Goal: Task Accomplishment & Management: Use online tool/utility

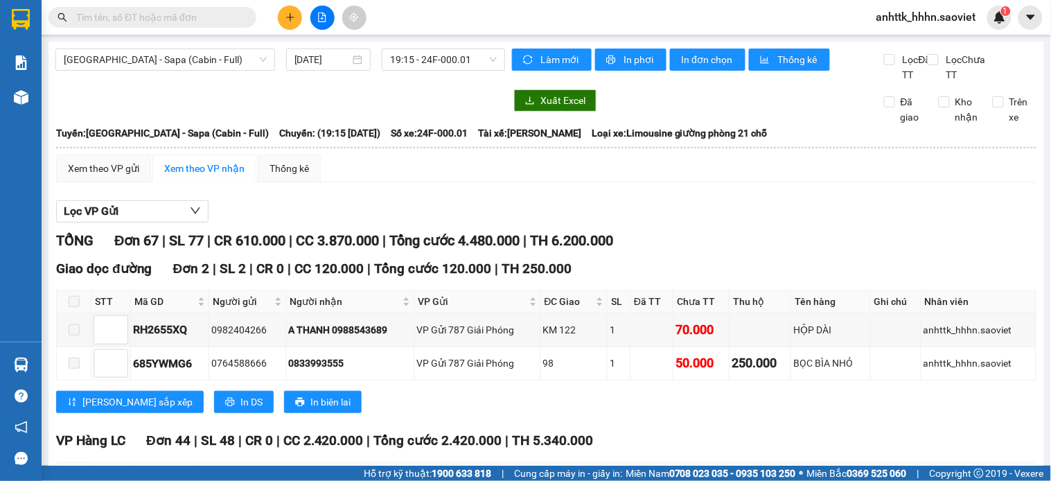
scroll to position [2001, 0]
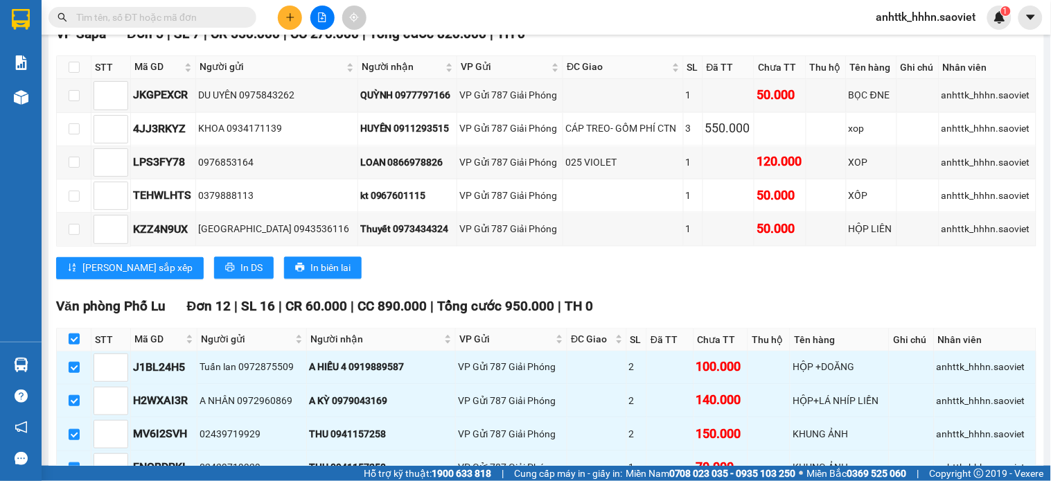
click at [917, 14] on span "anhttk_hhhn.saoviet" at bounding box center [926, 16] width 122 height 17
click at [917, 43] on span "Đăng xuất" at bounding box center [933, 42] width 93 height 15
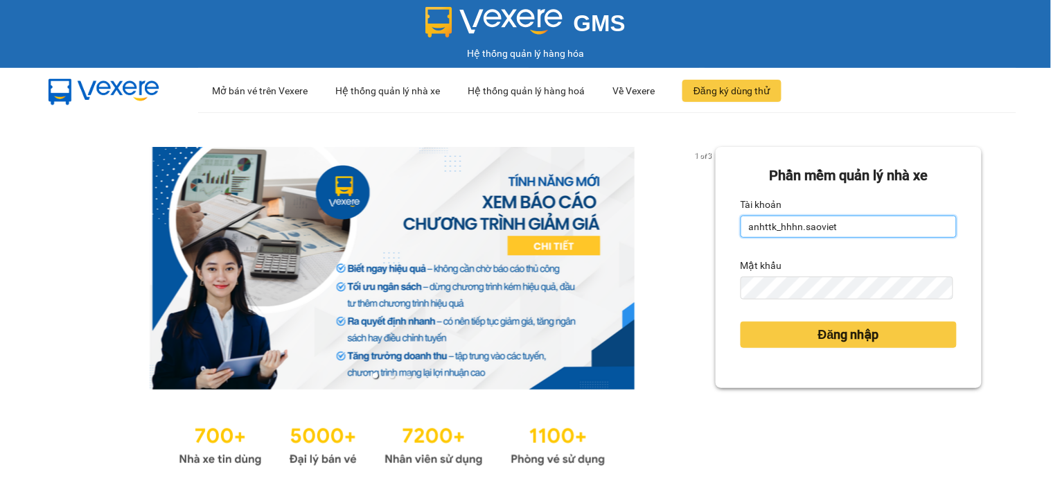
drag, startPoint x: 848, startPoint y: 229, endPoint x: 626, endPoint y: 239, distance: 222.7
click at [626, 239] on div "1 of 3 Phần mềm quản lý nhà xe Tài khoản anhttk_hhhn.saoviet Mật khẩu Đăng nhập" at bounding box center [525, 308] width 1051 height 392
click at [826, 230] on input "anhttk_hhhn.saovietna" at bounding box center [849, 226] width 216 height 22
click at [825, 229] on input "anhttk_hhhn.saovietna" at bounding box center [849, 226] width 216 height 22
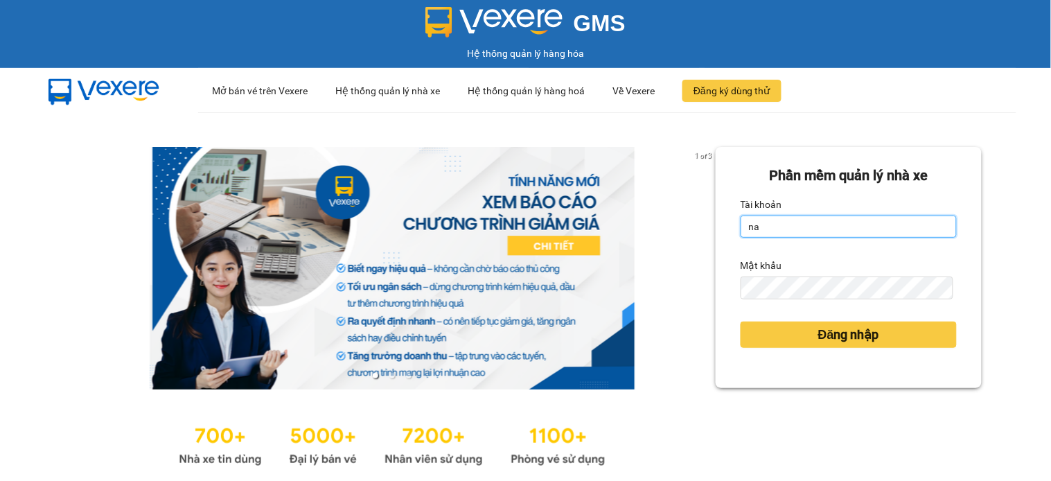
type input "namthhhhn.saoviet"
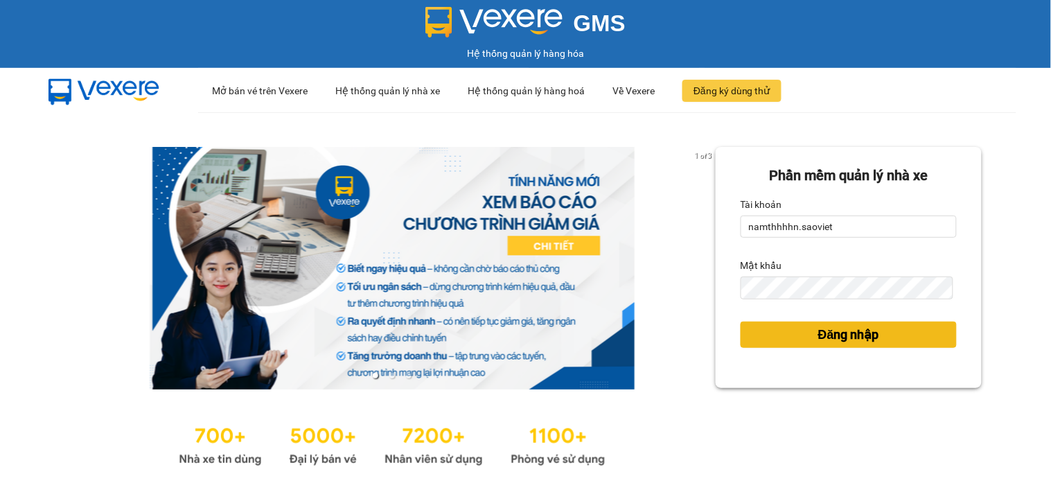
click at [838, 340] on span "Đăng nhập" at bounding box center [848, 334] width 61 height 19
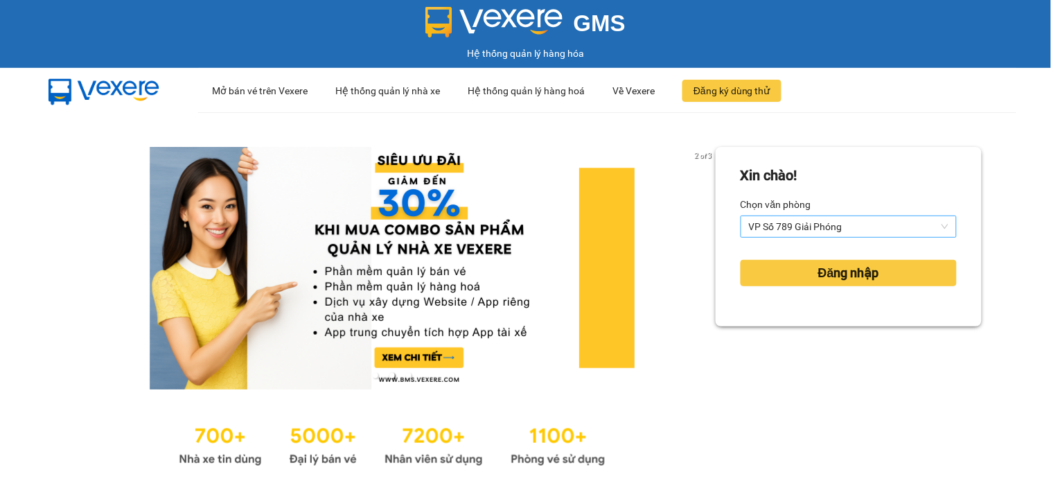
click at [822, 229] on span "VP Số 789 Giải Phóng" at bounding box center [849, 226] width 200 height 21
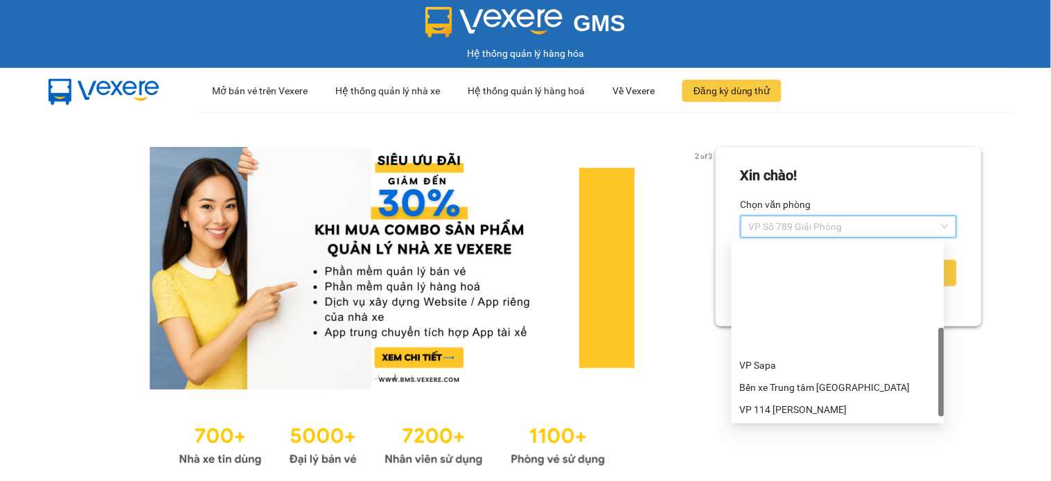
scroll to position [132, 0]
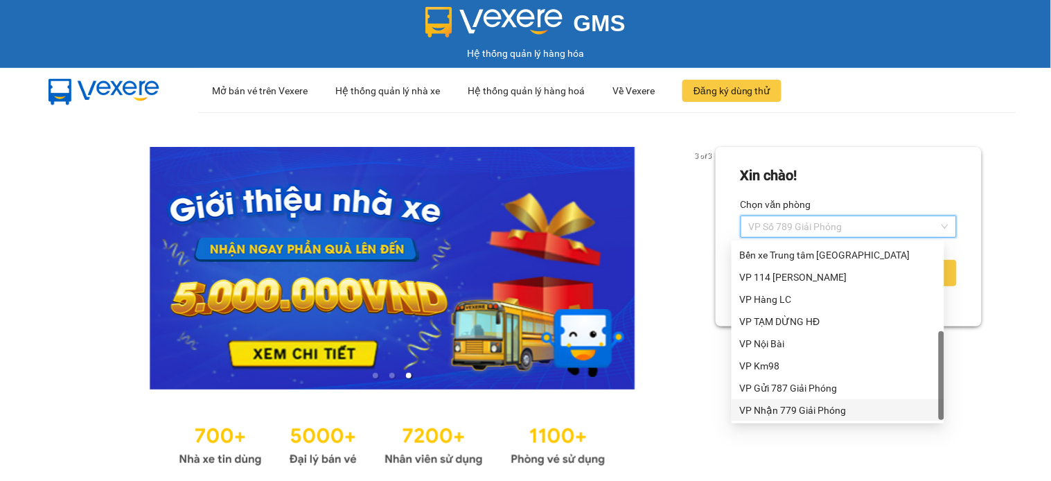
click at [811, 405] on div "VP Nhận 779 Giải Phóng" at bounding box center [838, 410] width 196 height 15
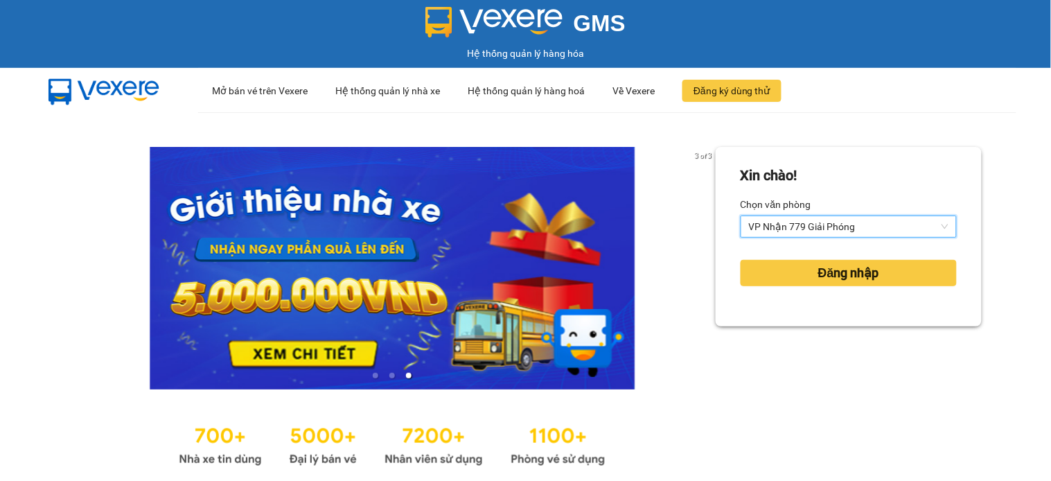
click at [820, 258] on div "Đăng nhập" at bounding box center [849, 272] width 216 height 37
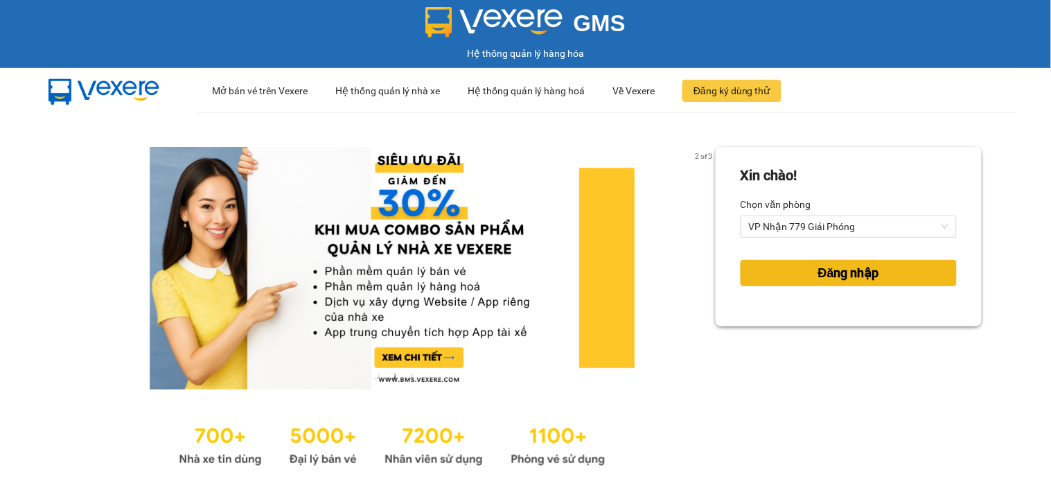
click at [818, 275] on span "Đăng nhập" at bounding box center [848, 272] width 61 height 19
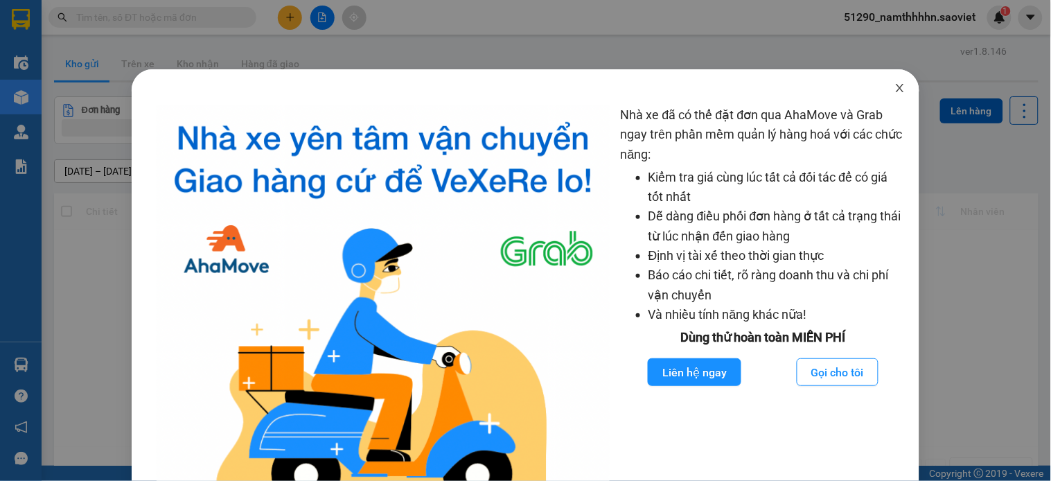
click at [895, 88] on icon "close" at bounding box center [900, 87] width 11 height 11
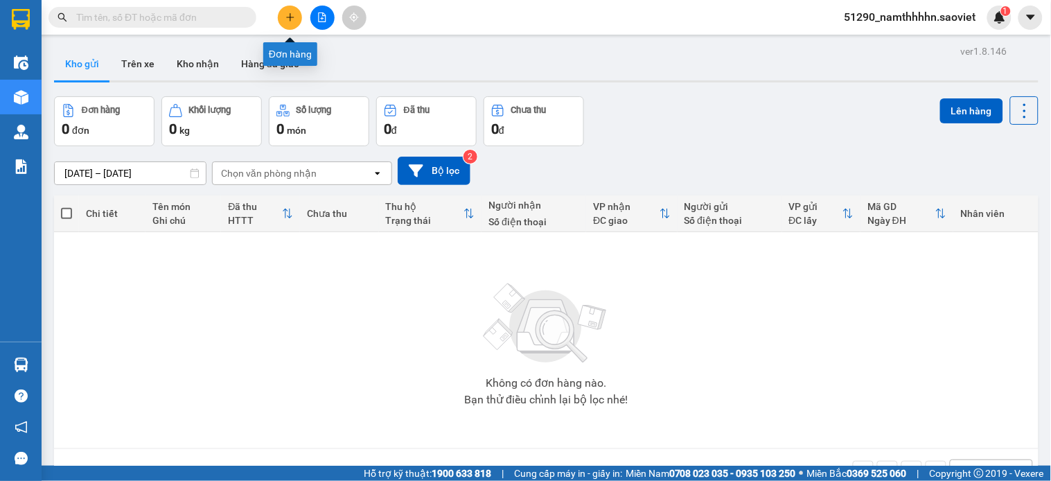
click at [327, 17] on button at bounding box center [322, 18] width 24 height 24
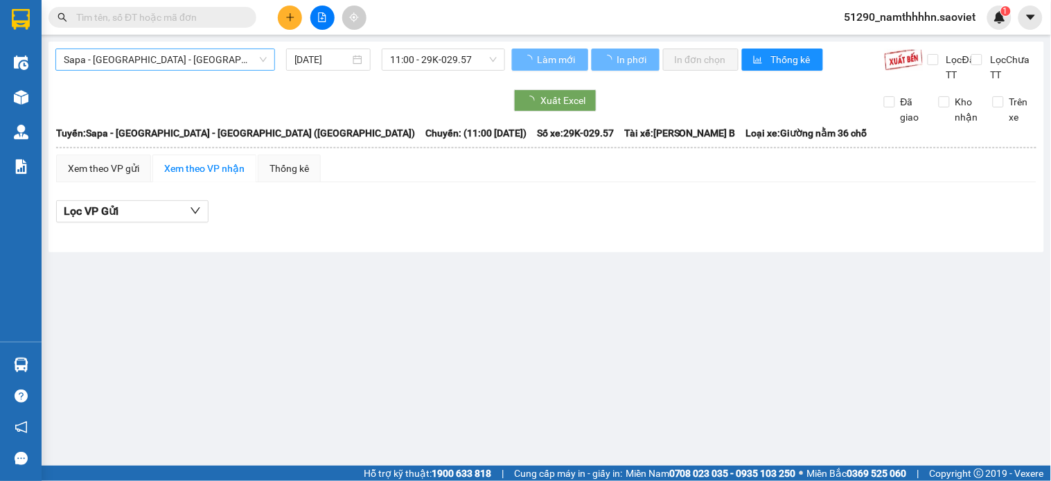
click at [192, 51] on span "Sapa - [GEOGRAPHIC_DATA] - [GEOGRAPHIC_DATA] ([GEOGRAPHIC_DATA])" at bounding box center [165, 59] width 203 height 21
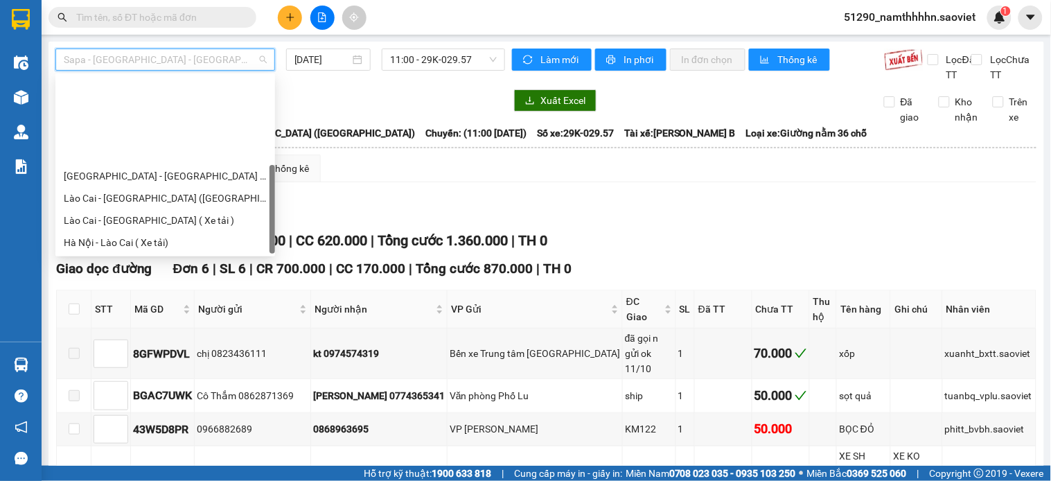
scroll to position [111, 0]
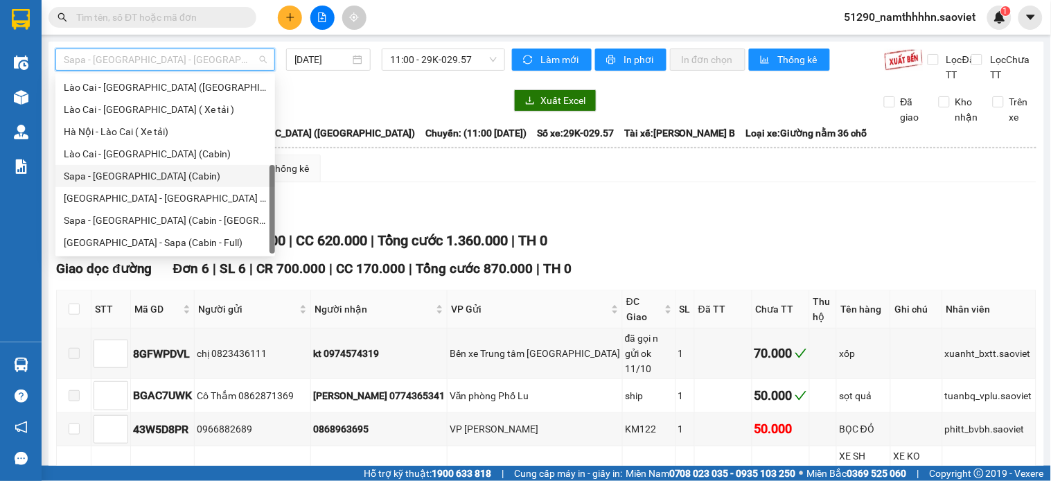
click at [163, 171] on div "Sapa - [GEOGRAPHIC_DATA] (Cabin)" at bounding box center [165, 175] width 203 height 15
type input "[DATE]"
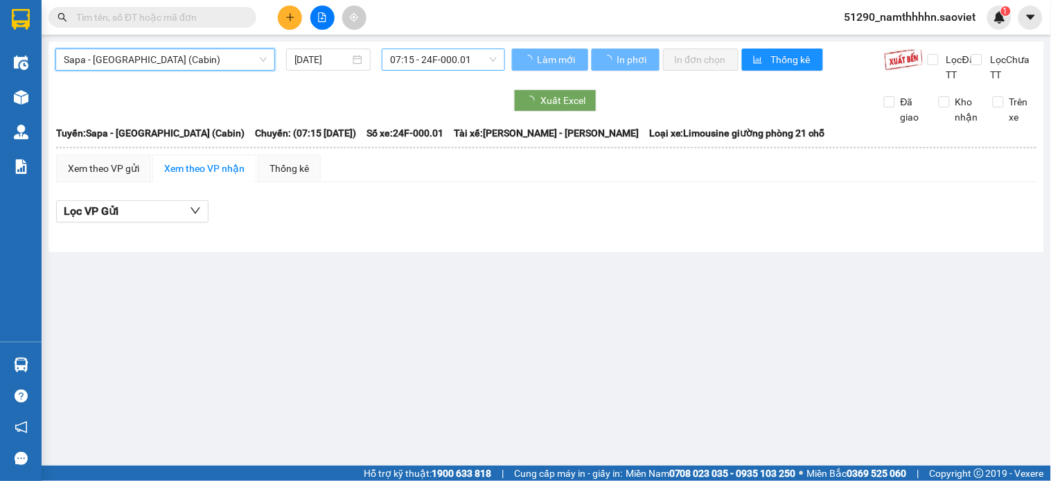
click at [412, 64] on span "07:15 - 24F-000.01" at bounding box center [443, 59] width 107 height 21
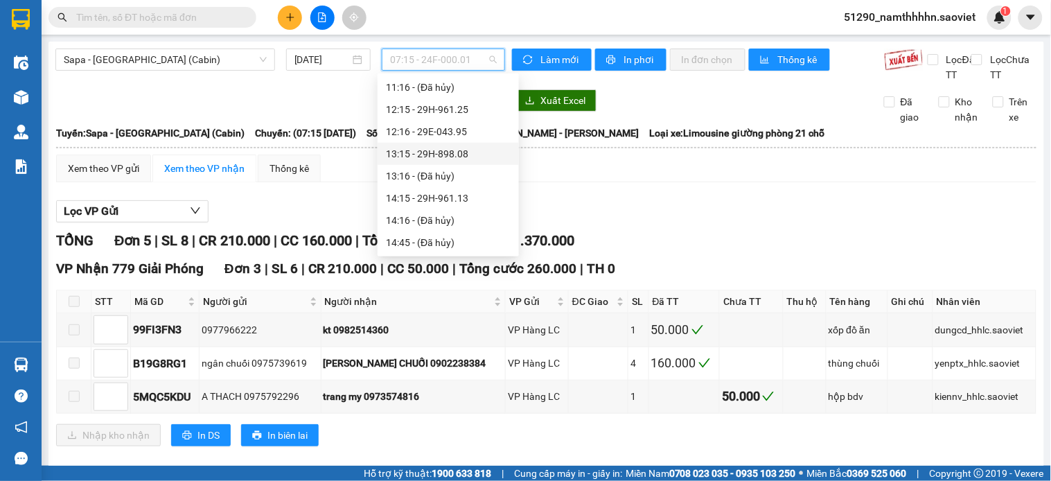
scroll to position [204, 0]
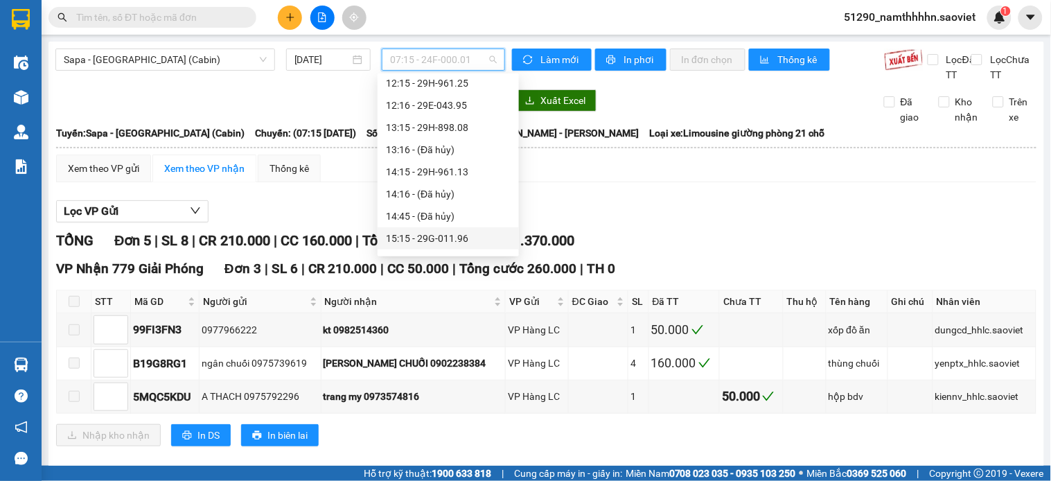
click at [469, 240] on div "15:15 - 29G-011.96" at bounding box center [448, 238] width 125 height 15
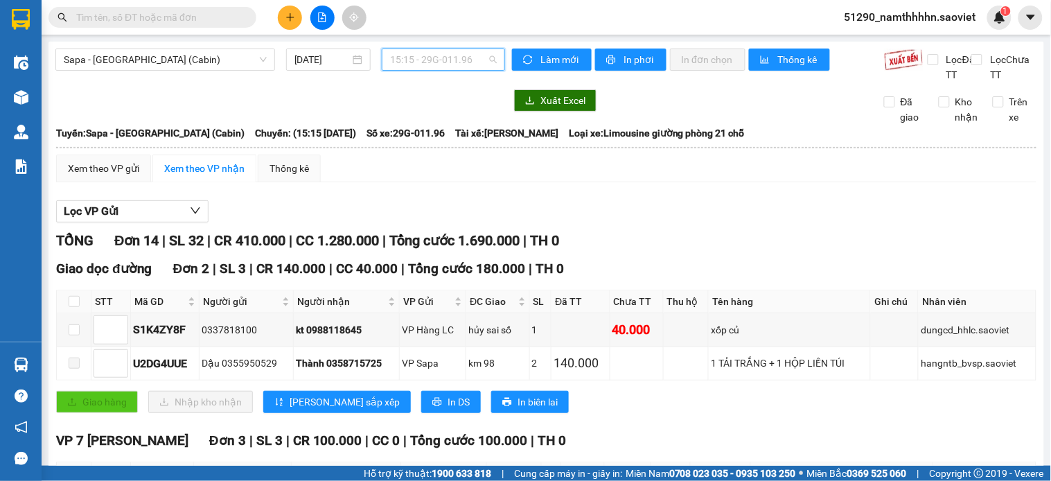
click at [461, 55] on span "15:15 - 29G-011.96" at bounding box center [443, 59] width 107 height 21
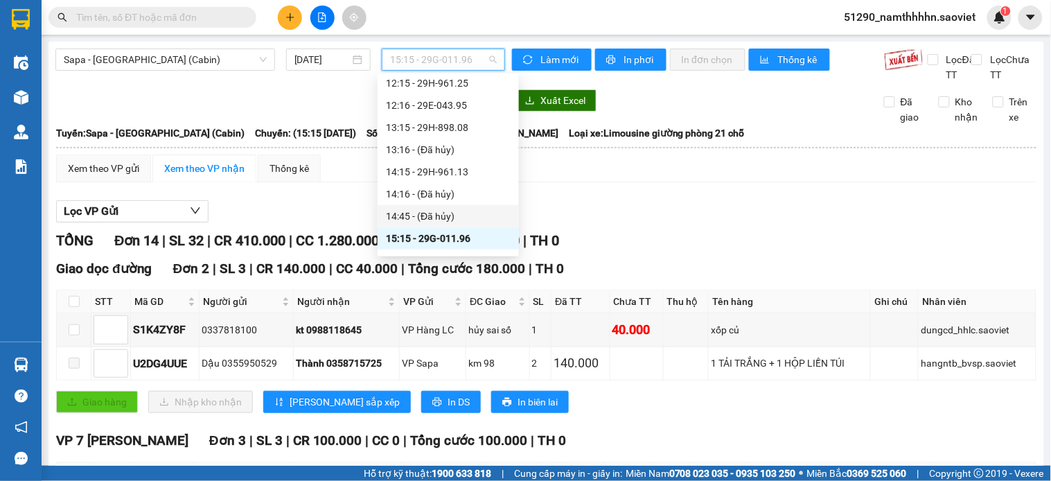
scroll to position [358, 0]
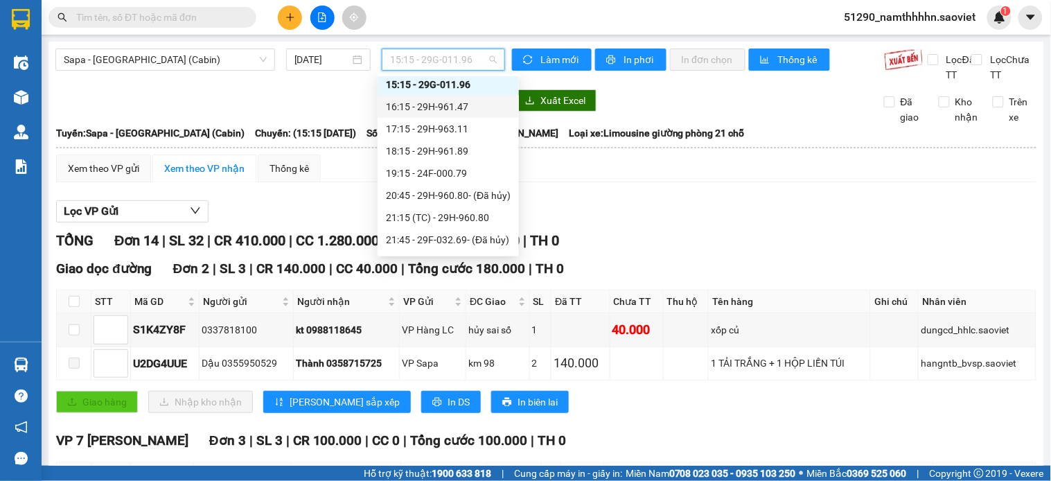
click at [459, 99] on div "16:15 - 29H-961.47" at bounding box center [448, 106] width 125 height 15
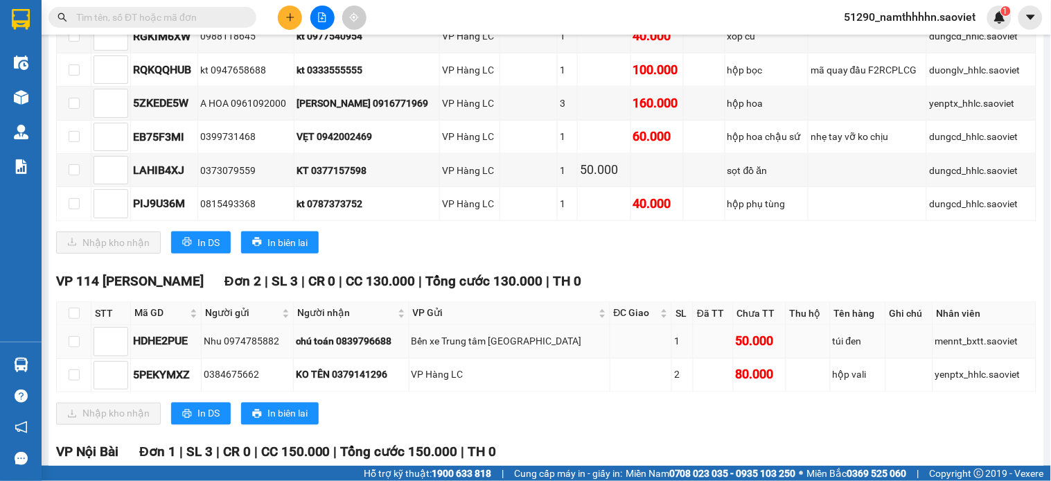
scroll to position [283, 0]
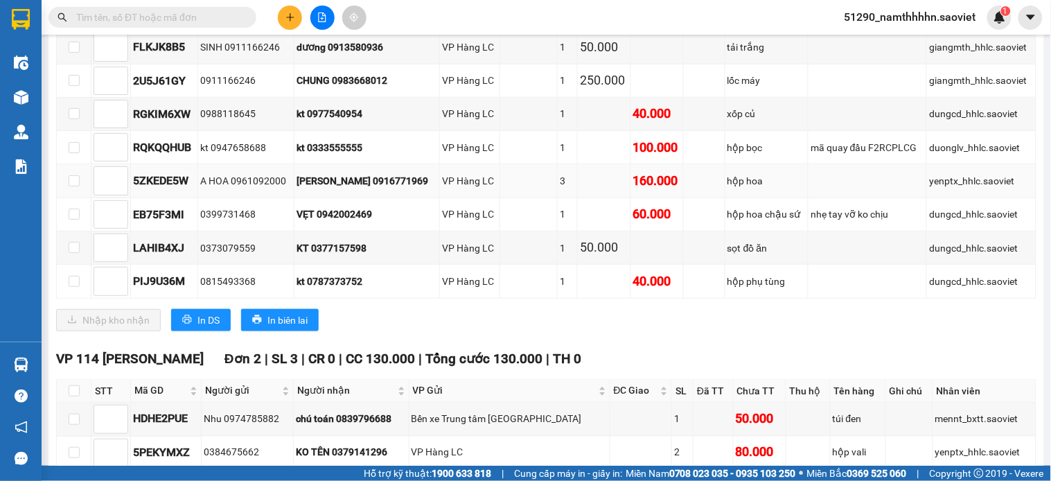
click at [363, 188] on div "kim anh 0916771969" at bounding box center [367, 180] width 141 height 15
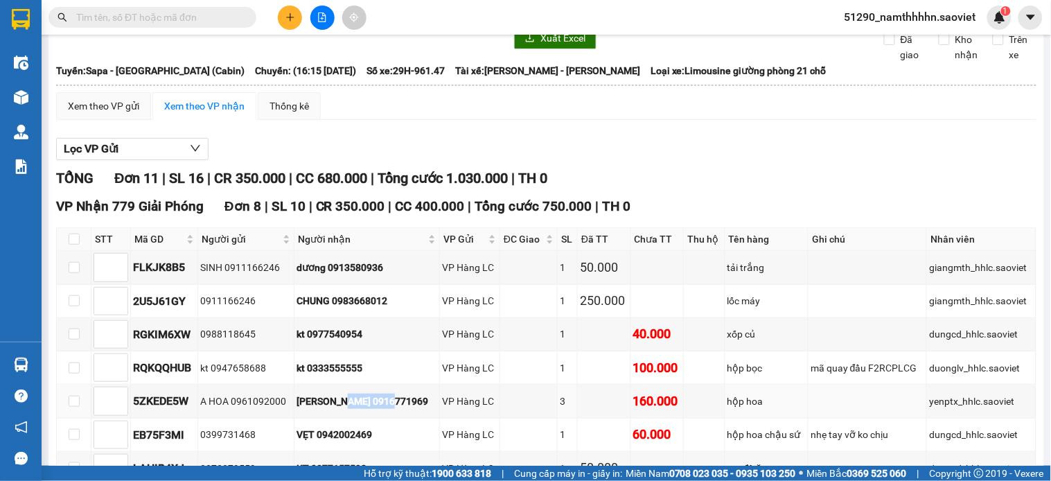
scroll to position [0, 0]
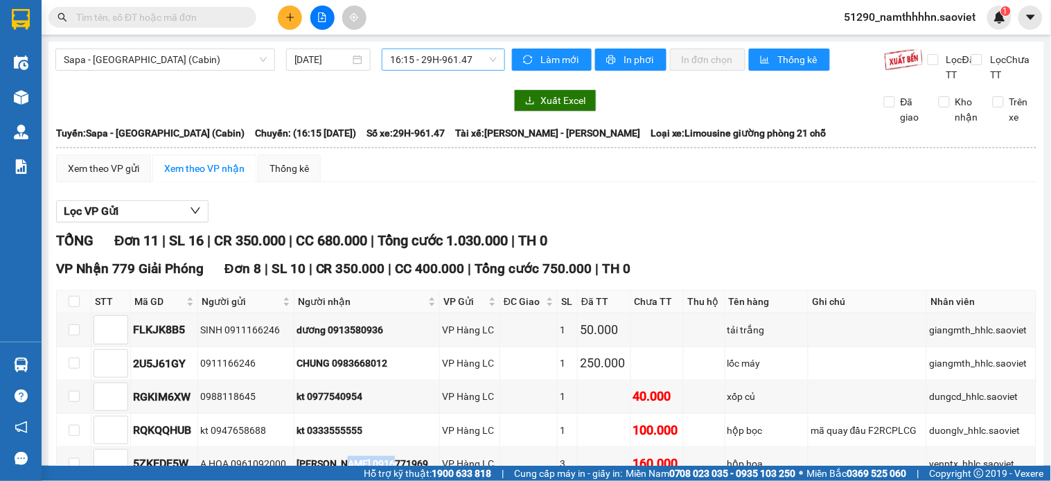
click at [412, 65] on span "16:15 - 29H-961.47" at bounding box center [443, 59] width 107 height 21
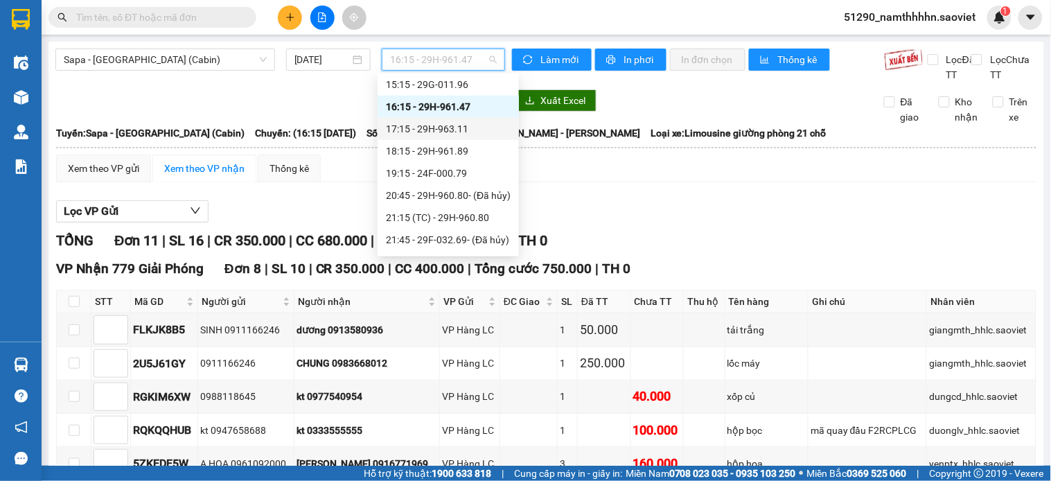
click at [446, 128] on div "17:15 - 29H-963.11" at bounding box center [448, 128] width 125 height 15
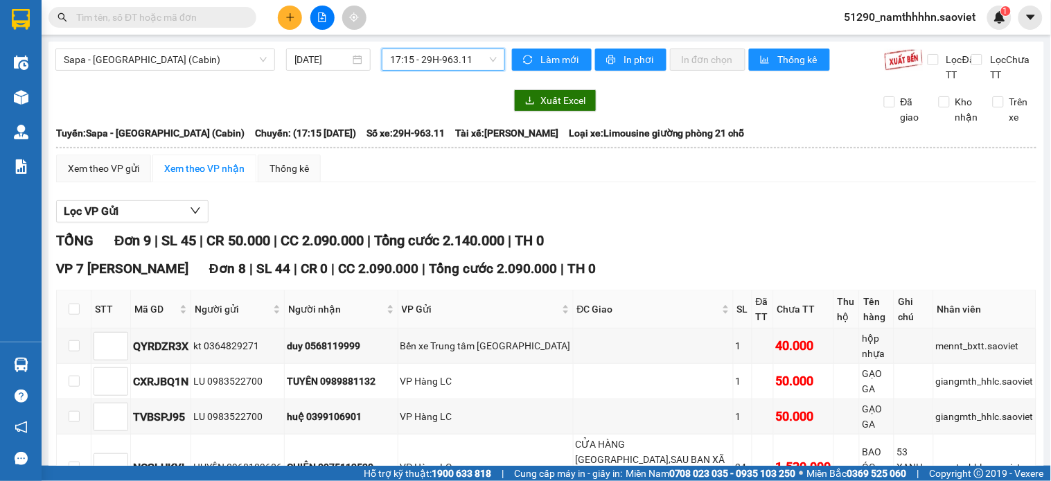
click at [427, 57] on span "17:15 - 29H-963.11" at bounding box center [443, 59] width 107 height 21
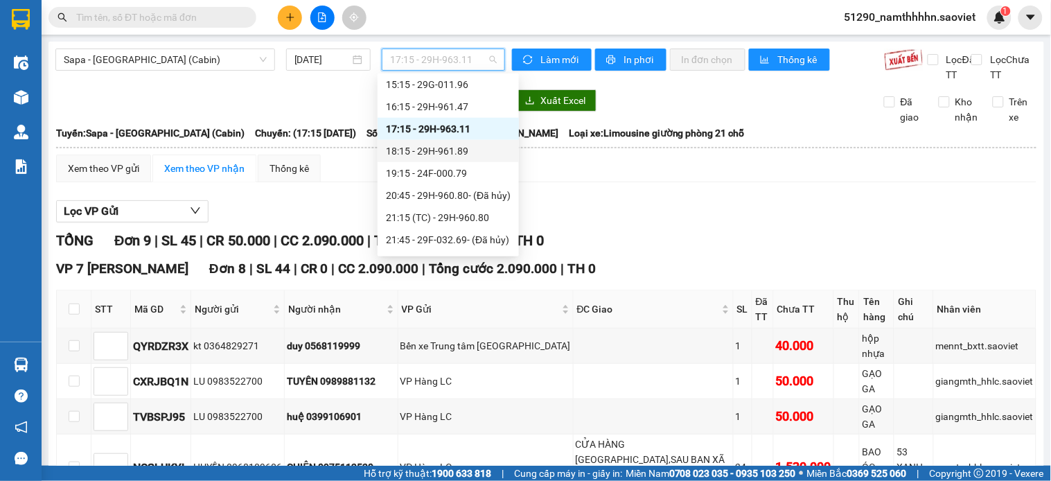
click at [453, 153] on div "18:15 - 29H-961.89" at bounding box center [448, 150] width 125 height 15
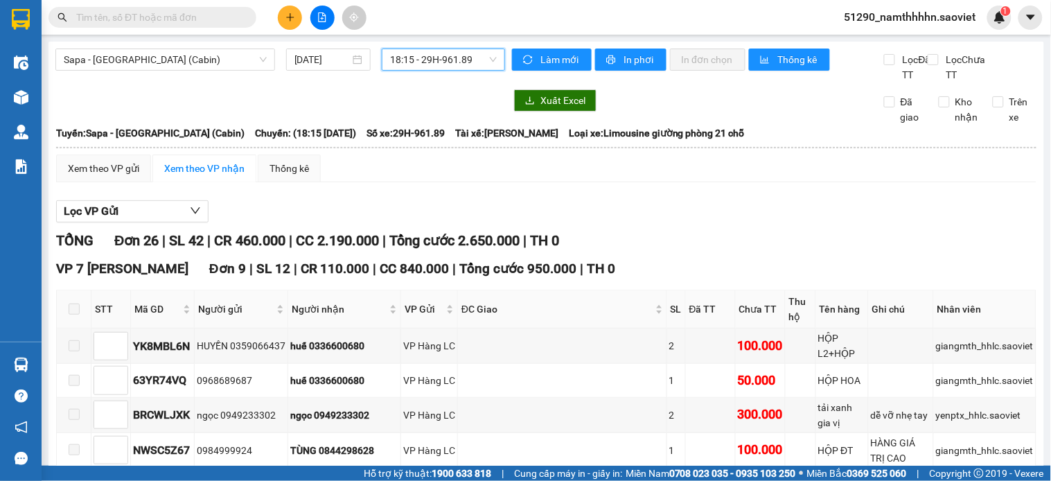
click at [458, 57] on span "18:15 - 29H-961.89" at bounding box center [443, 59] width 107 height 21
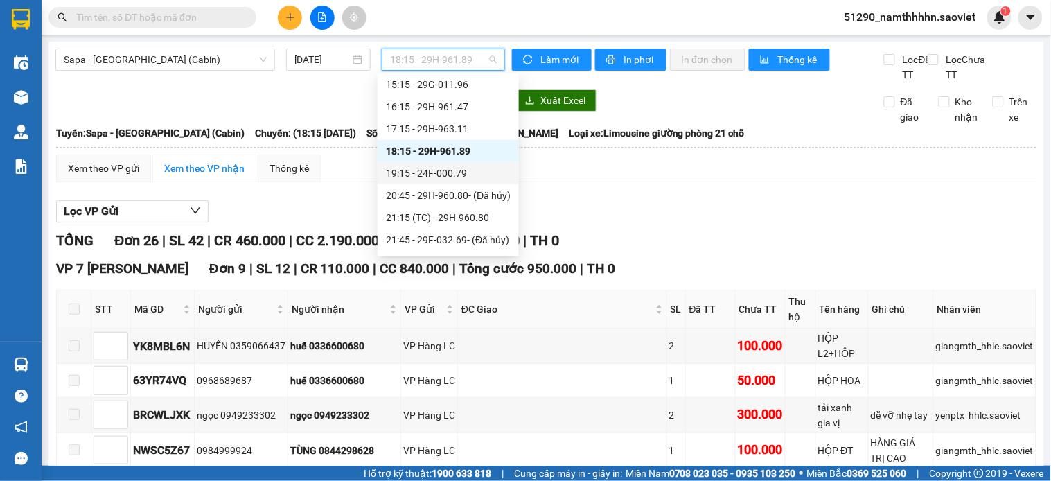
click at [440, 166] on div "19:15 - 24F-000.79" at bounding box center [448, 173] width 125 height 15
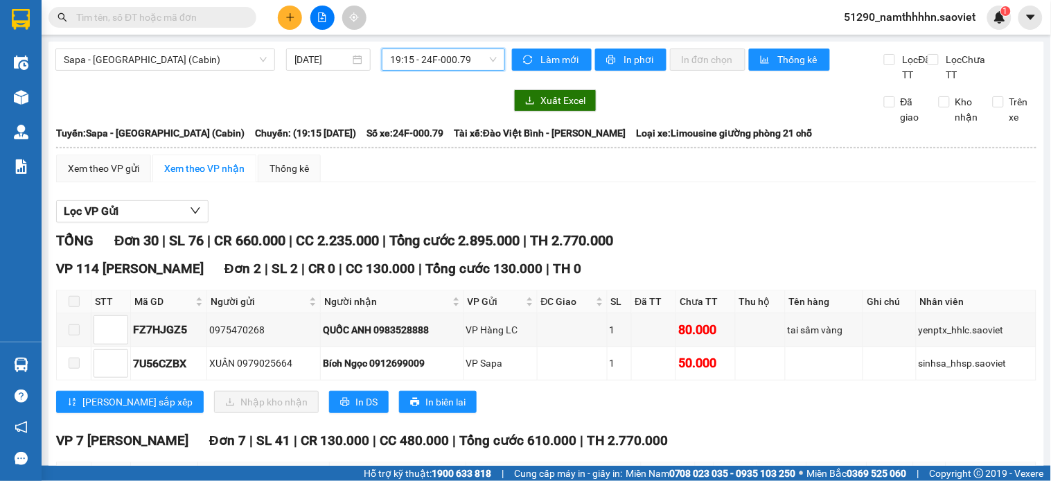
drag, startPoint x: 411, startPoint y: 21, endPoint x: 406, endPoint y: 73, distance: 52.2
click at [411, 51] on section "Kết quả tìm kiếm ( 0 ) Bộ lọc No Data 51290_namthhhhn.saoviet 1 Điều hành xe Kh…" at bounding box center [525, 240] width 1051 height 481
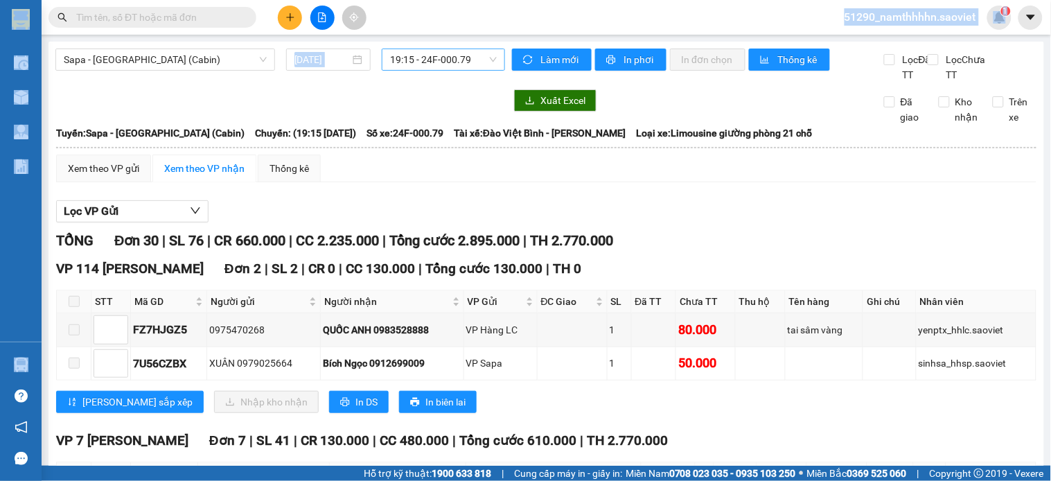
click at [397, 71] on div "Sapa - Hà Nội (Cabin) 11/10/2025 19:15 - 24F-000.79" at bounding box center [280, 66] width 450 height 34
click at [397, 67] on span "19:15 - 24F-000.79" at bounding box center [443, 59] width 107 height 21
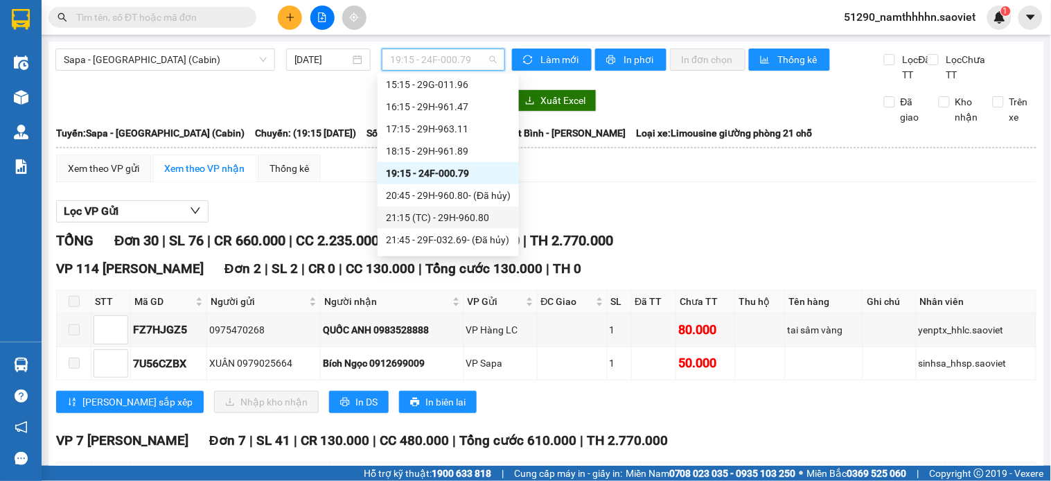
click at [450, 216] on div "21:15 (TC) - 29H-960.80" at bounding box center [448, 217] width 125 height 15
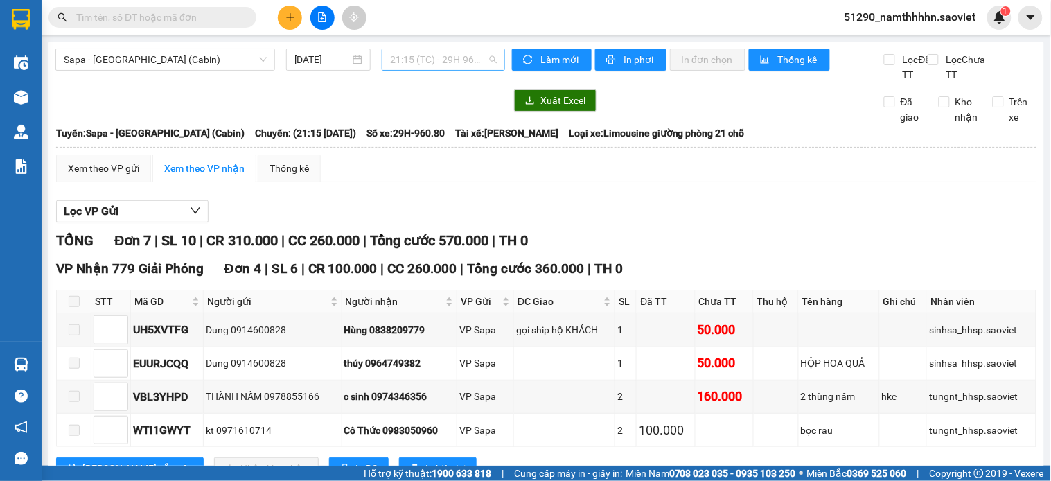
click at [479, 53] on span "21:15 (TC) - 29H-960.80" at bounding box center [443, 59] width 107 height 21
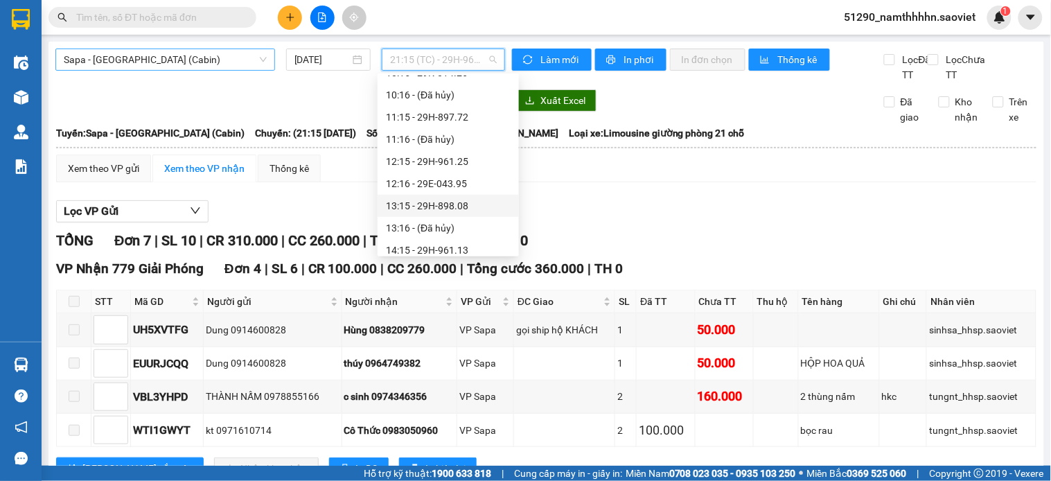
click at [218, 54] on span "Sapa - [GEOGRAPHIC_DATA] (Cabin)" at bounding box center [165, 59] width 203 height 21
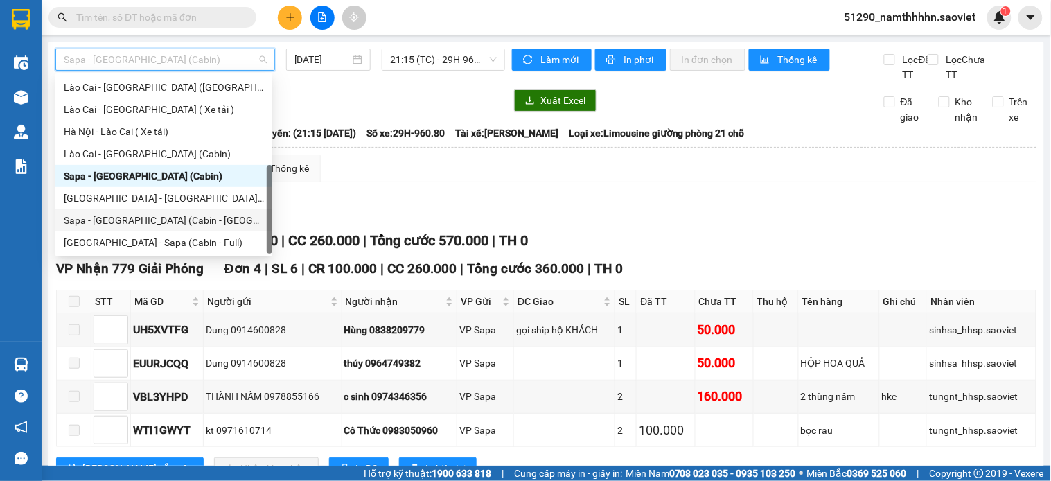
click at [160, 215] on div "Sapa - [GEOGRAPHIC_DATA] (Cabin - [GEOGRAPHIC_DATA])" at bounding box center [164, 220] width 200 height 15
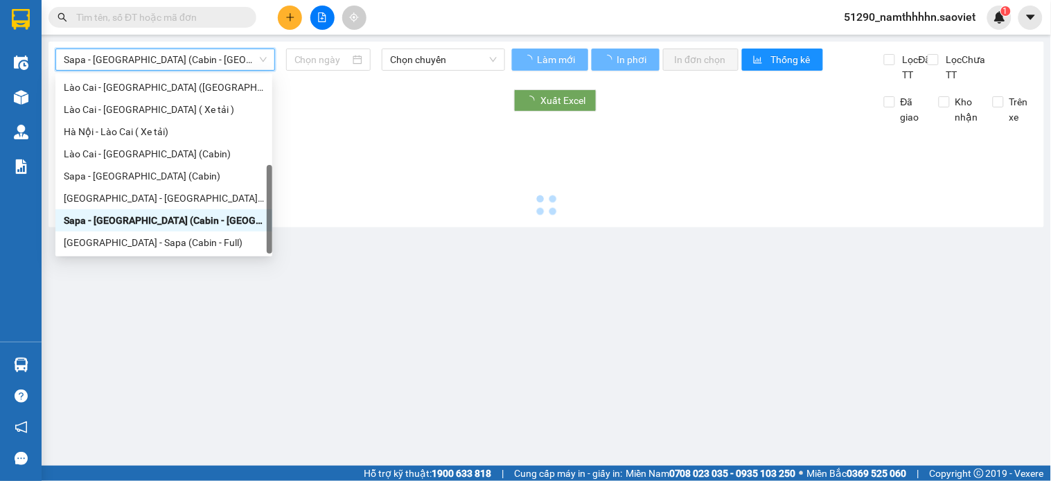
type input "[DATE]"
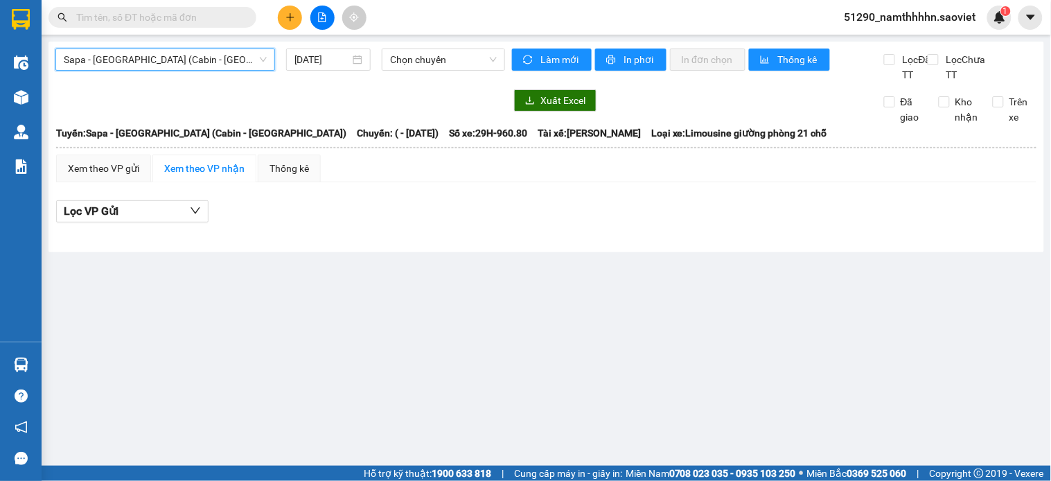
click at [180, 39] on main "Sapa - Hà Nội (Cabin - Thăng Long) Sapa - Hà Nội (Cabin - Thăng Long) 11/10/202…" at bounding box center [525, 233] width 1051 height 466
click at [181, 71] on div "Sapa - Hà Nội (Cabin - Thăng Long) 11/10/2025 Chọn chuyến" at bounding box center [280, 66] width 450 height 34
click at [127, 56] on span "Sapa - [GEOGRAPHIC_DATA] (Cabin - [GEOGRAPHIC_DATA])" at bounding box center [165, 59] width 203 height 21
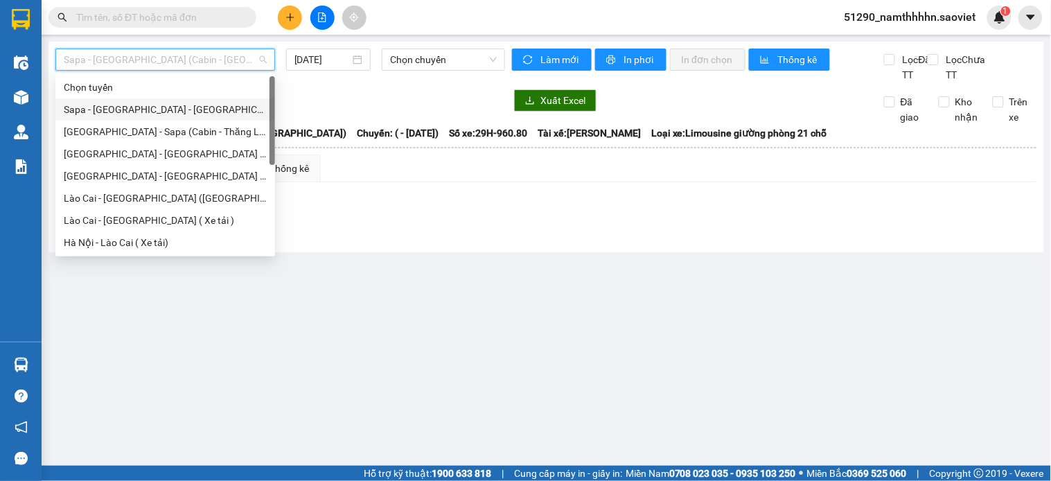
click at [130, 106] on div "Sapa - [GEOGRAPHIC_DATA] - [GEOGRAPHIC_DATA] ([GEOGRAPHIC_DATA])" at bounding box center [165, 109] width 203 height 15
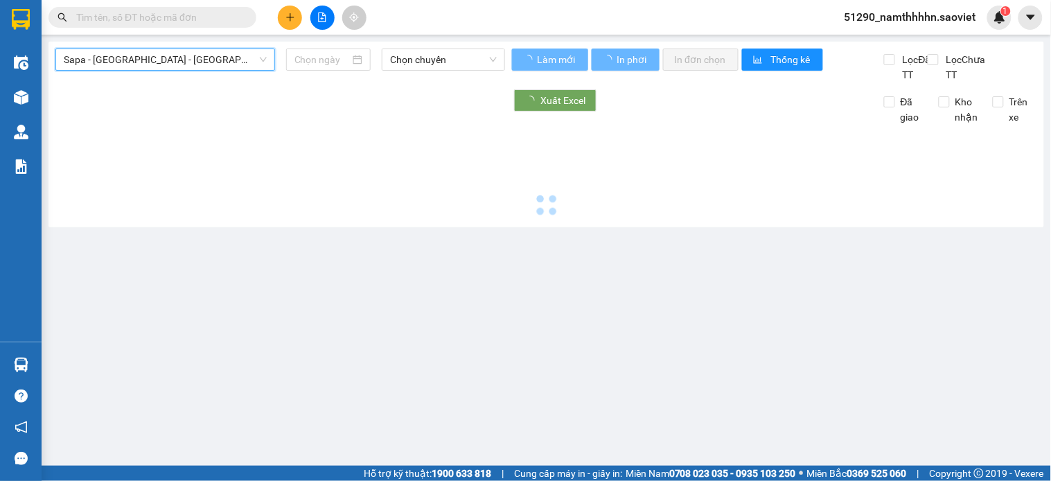
type input "[DATE]"
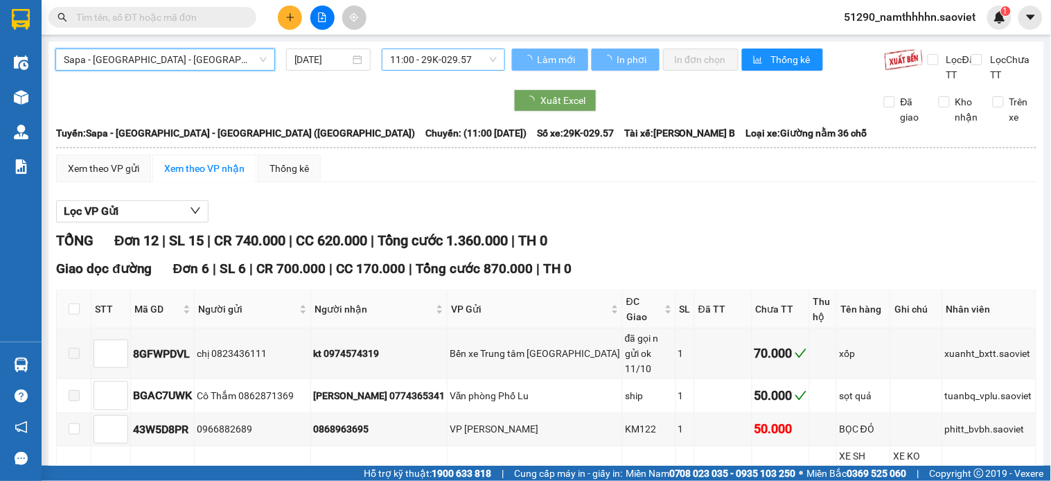
click at [455, 57] on span "11:00 - 29K-029.57" at bounding box center [443, 59] width 107 height 21
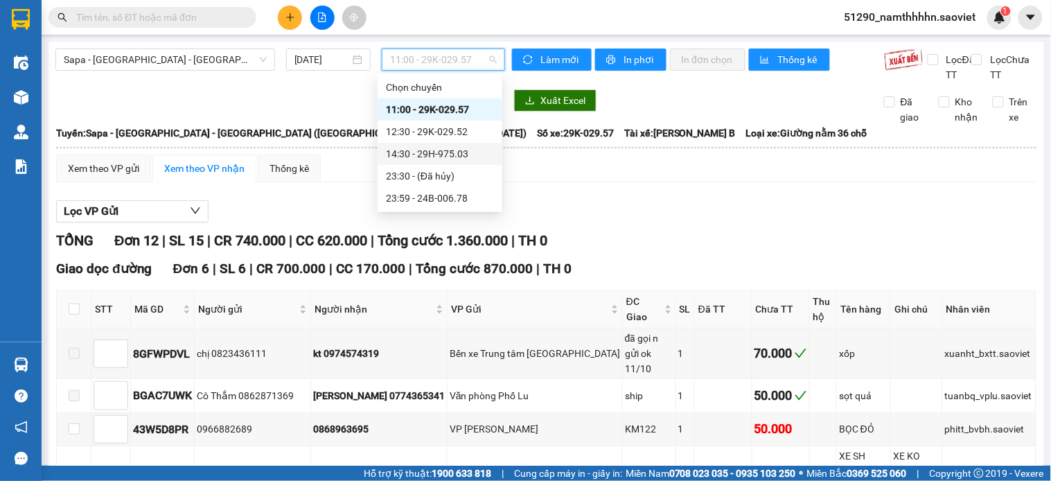
click at [431, 155] on div "14:30 - 29H-975.03" at bounding box center [440, 153] width 108 height 15
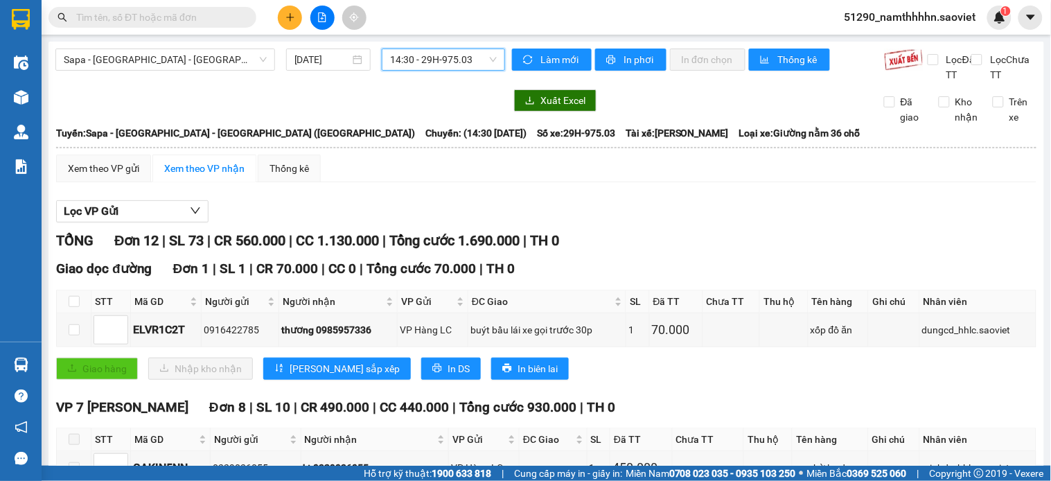
click at [247, 71] on div "Sapa - Lào Cai - Hà Nội (Giường) 11/10/2025 14:30 14:30 - 29H-975.03" at bounding box center [280, 66] width 450 height 34
click at [1004, 112] on span "Trên xe" at bounding box center [1020, 109] width 33 height 30
click at [1000, 107] on input "Trên xe" at bounding box center [998, 101] width 11 height 11
checkbox input "true"
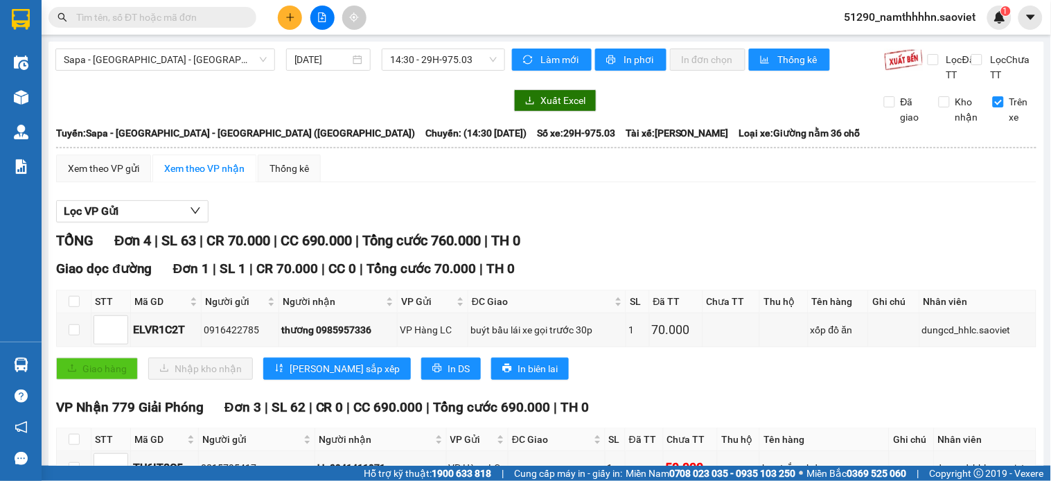
click at [419, 78] on div "Sapa - Lào Cai - Hà Nội (Giường) 11/10/2025 14:30 - 29H-975.03" at bounding box center [280, 66] width 450 height 34
click at [426, 73] on div "Sapa - Lào Cai - Hà Nội (Giường) 11/10/2025 14:30 - 29H-975.03" at bounding box center [280, 66] width 450 height 34
click at [390, 53] on span "14:30 - 29H-975.03" at bounding box center [443, 59] width 107 height 21
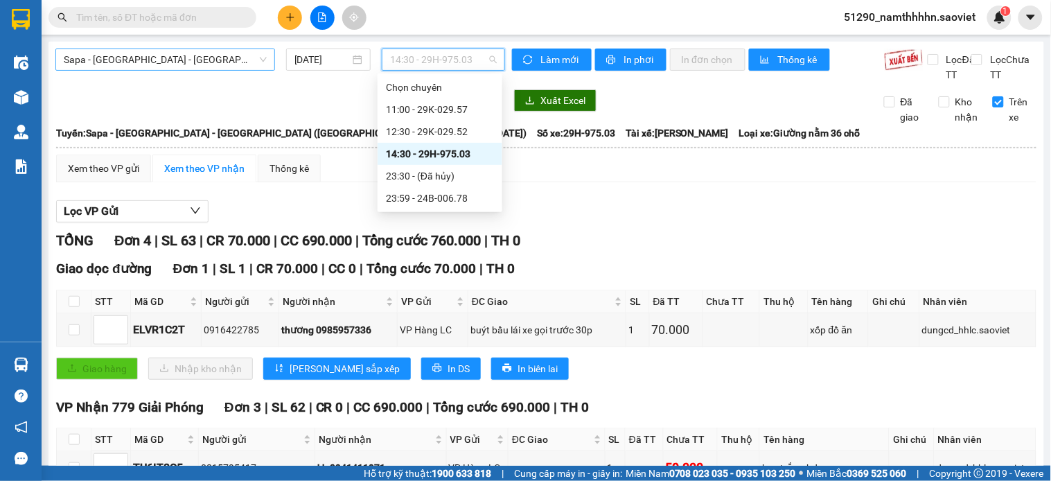
click at [128, 60] on span "Sapa - [GEOGRAPHIC_DATA] - [GEOGRAPHIC_DATA] ([GEOGRAPHIC_DATA])" at bounding box center [165, 59] width 203 height 21
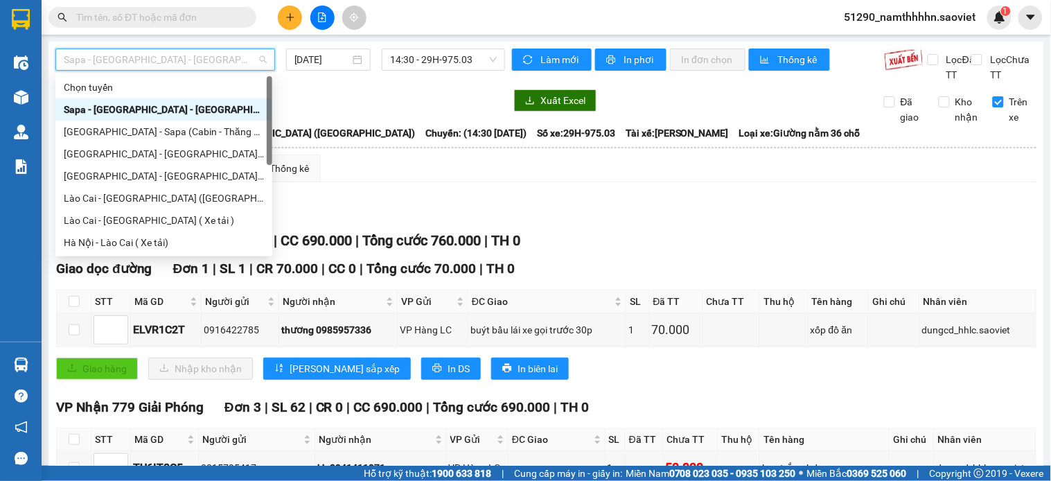
click at [190, 64] on span "Sapa - [GEOGRAPHIC_DATA] - [GEOGRAPHIC_DATA] ([GEOGRAPHIC_DATA])" at bounding box center [165, 59] width 203 height 21
click at [170, 194] on div "Lào Cai - Hà Nội (Giường)" at bounding box center [164, 198] width 200 height 15
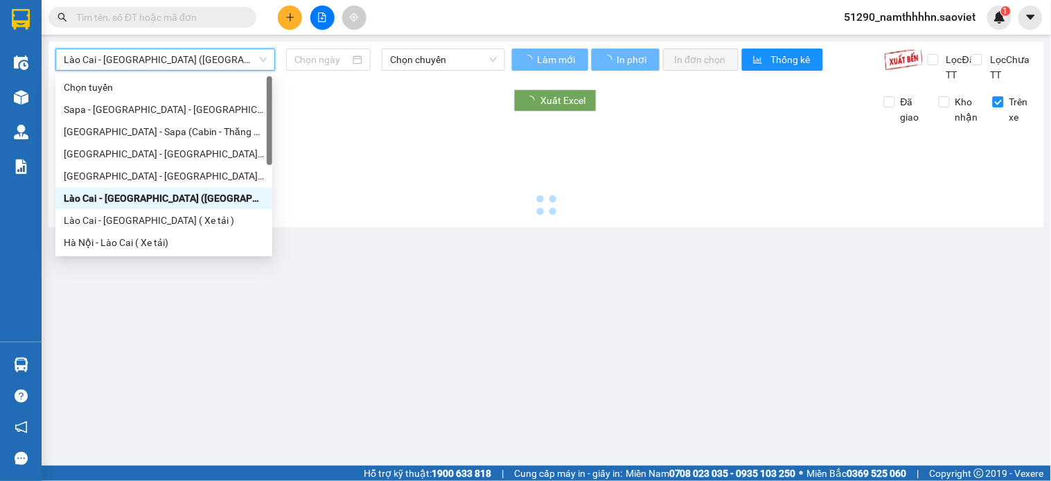
type input "[DATE]"
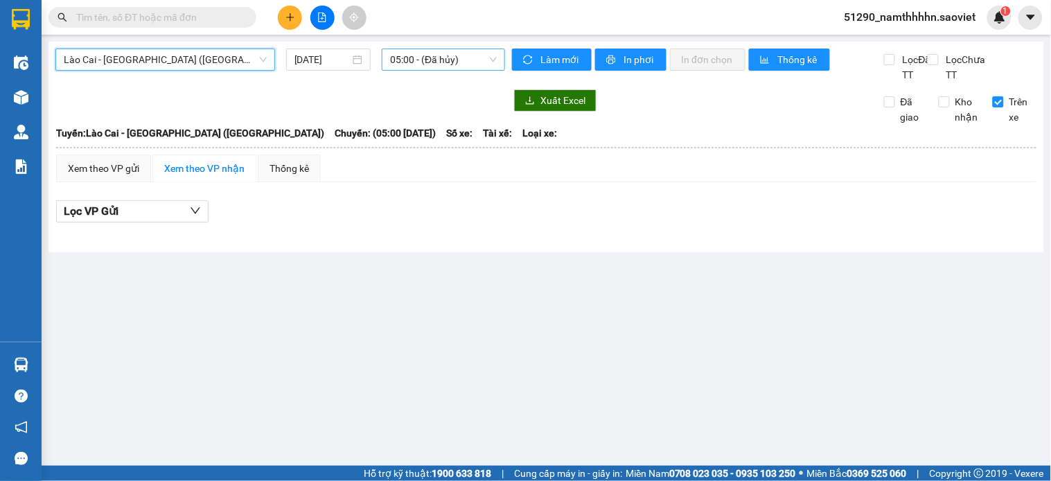
click at [461, 67] on span "05:00 - (Đã hủy)" at bounding box center [443, 59] width 107 height 21
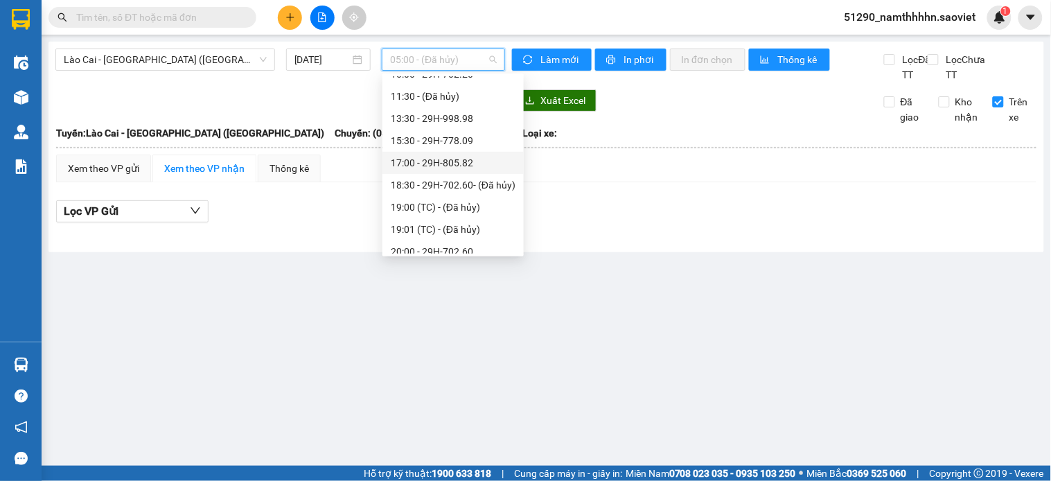
scroll to position [177, 0]
click at [466, 148] on div "17:00 - 29H-805.82" at bounding box center [453, 153] width 125 height 15
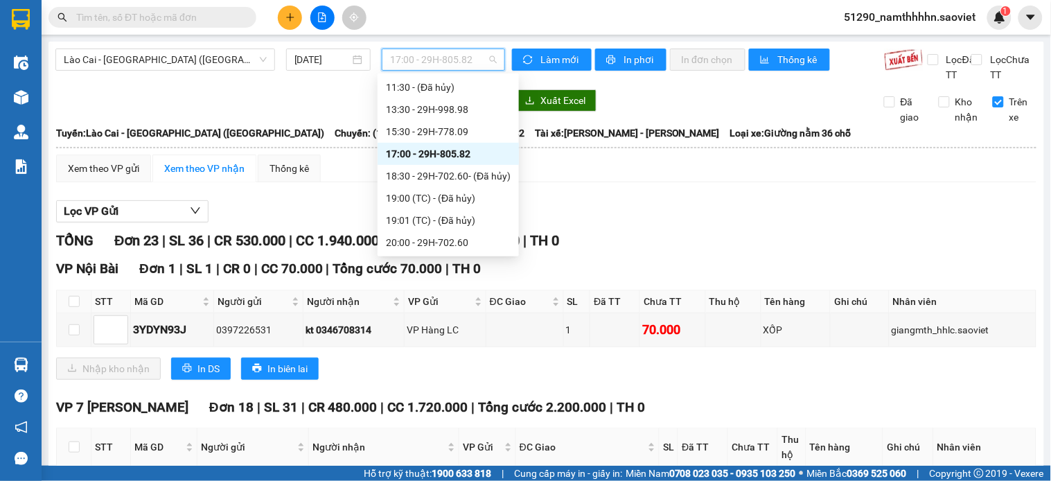
click at [434, 53] on span "17:00 - 29H-805.82" at bounding box center [443, 59] width 107 height 21
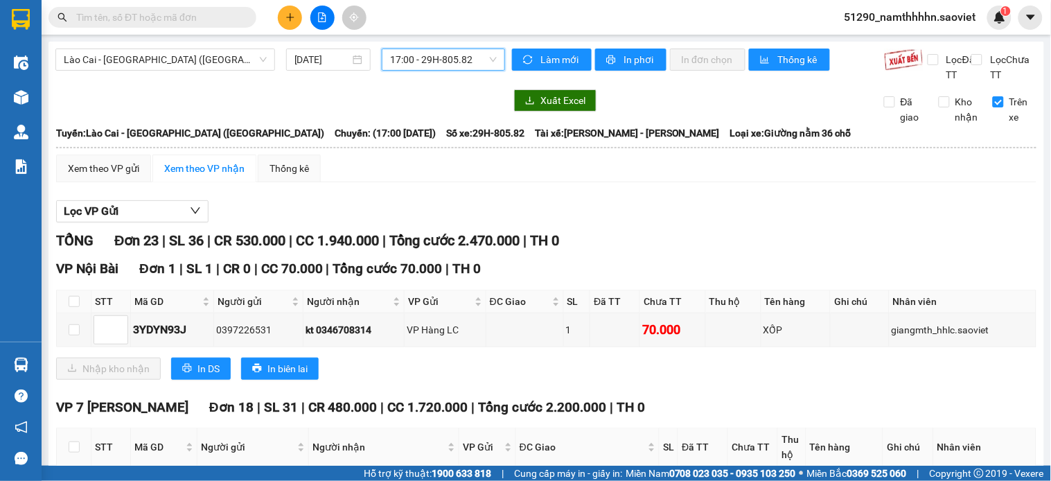
click at [435, 53] on span "17:00 - 29H-805.82" at bounding box center [443, 59] width 107 height 21
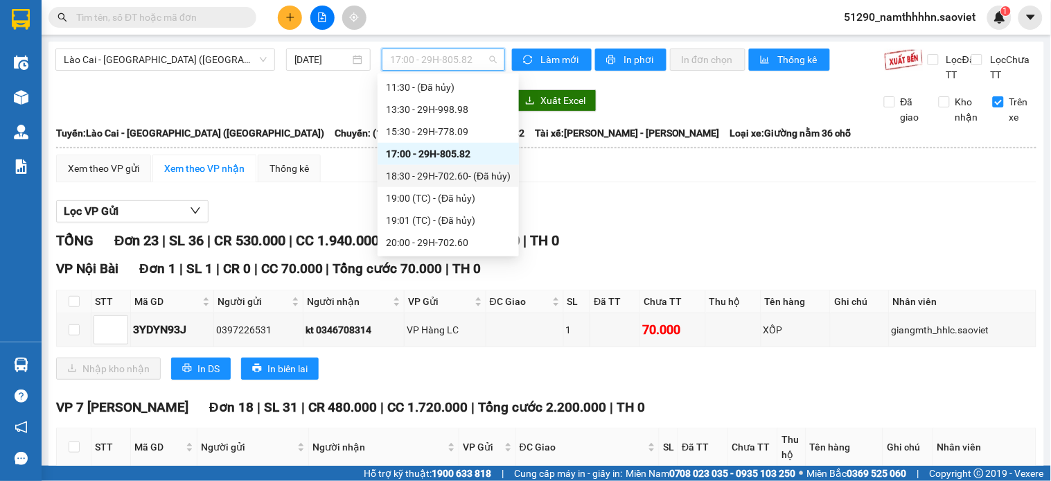
click at [467, 168] on div "18:30 - 29H-702.60 - (Đã hủy)" at bounding box center [448, 175] width 125 height 15
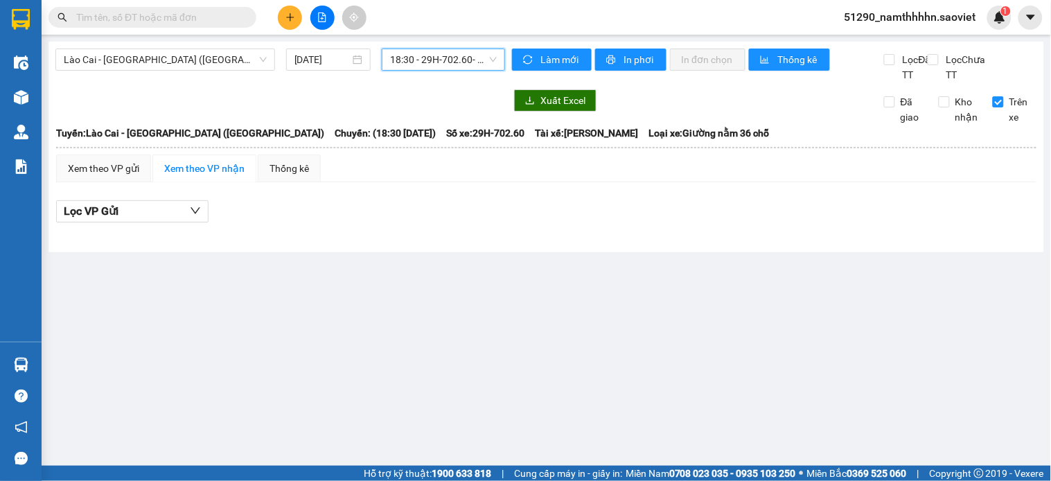
click at [445, 54] on span "18:30 - 29H-702.60 - (Đã hủy)" at bounding box center [443, 59] width 107 height 21
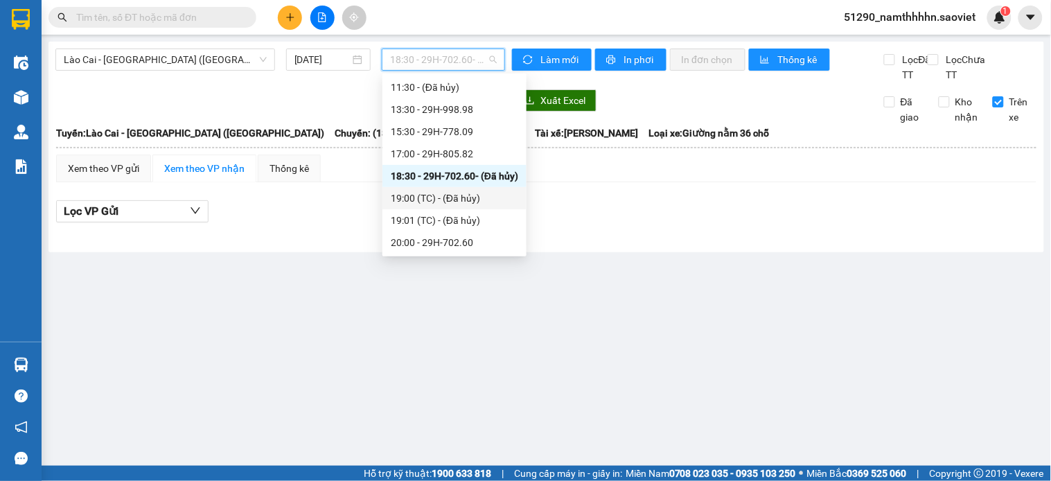
click at [464, 201] on div "19:00 (TC) - (Đã hủy)" at bounding box center [454, 198] width 127 height 15
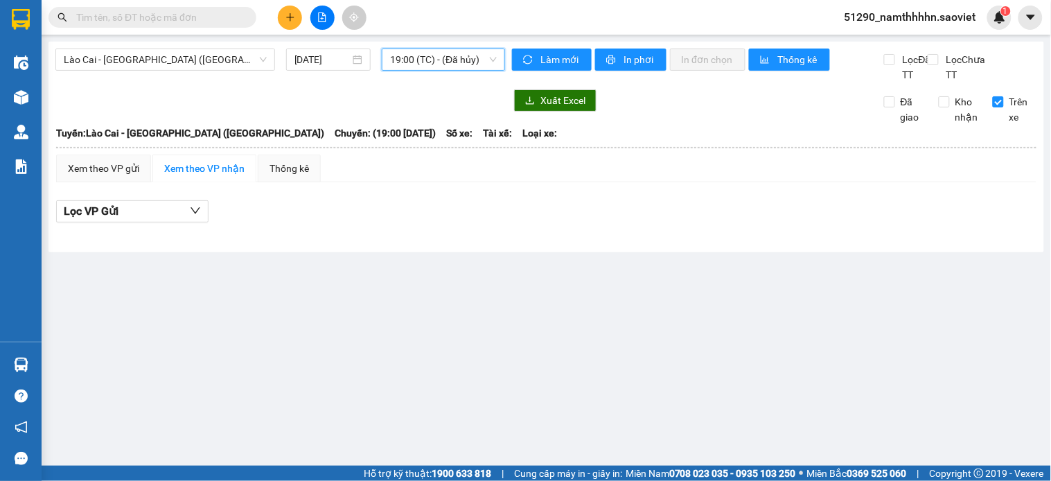
drag, startPoint x: 423, startPoint y: 57, endPoint x: 421, endPoint y: 85, distance: 27.8
click at [421, 58] on span "19:00 (TC) - (Đã hủy)" at bounding box center [443, 59] width 107 height 21
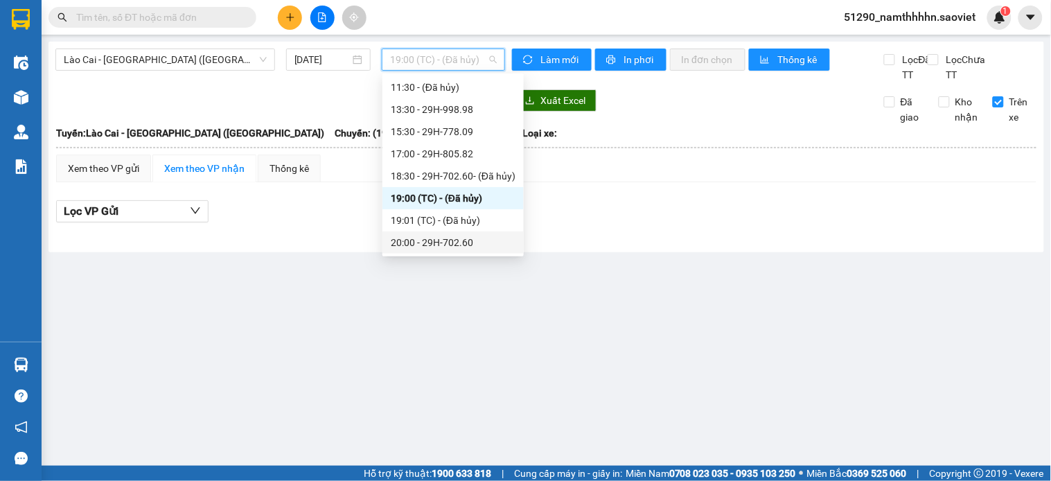
click at [431, 233] on div "20:00 - 29H-702.60" at bounding box center [452, 242] width 141 height 22
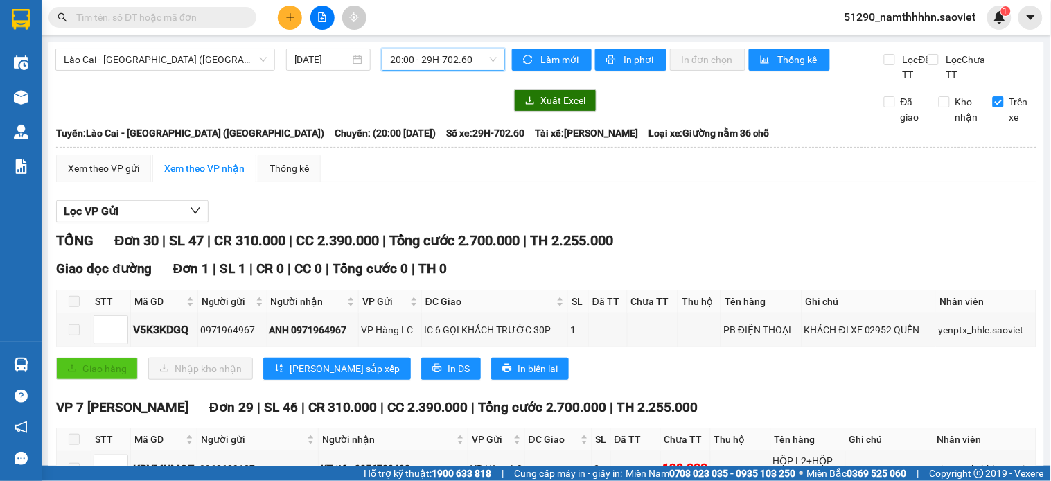
click at [446, 67] on span "20:00 - 29H-702.60" at bounding box center [443, 59] width 107 height 21
click at [775, 252] on div "TỔNG Đơn 30 | SL 47 | CR 310.000 | CC 2.390.000 | Tổng cước 2.700.000 | TH 2.25…" at bounding box center [546, 240] width 980 height 21
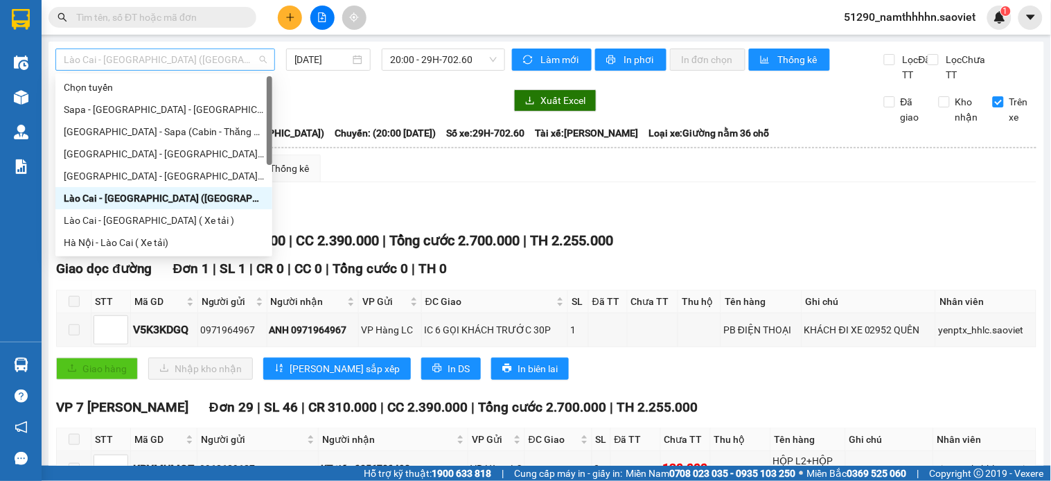
click at [112, 60] on span "Lào Cai - Hà Nội (Giường)" at bounding box center [165, 59] width 203 height 21
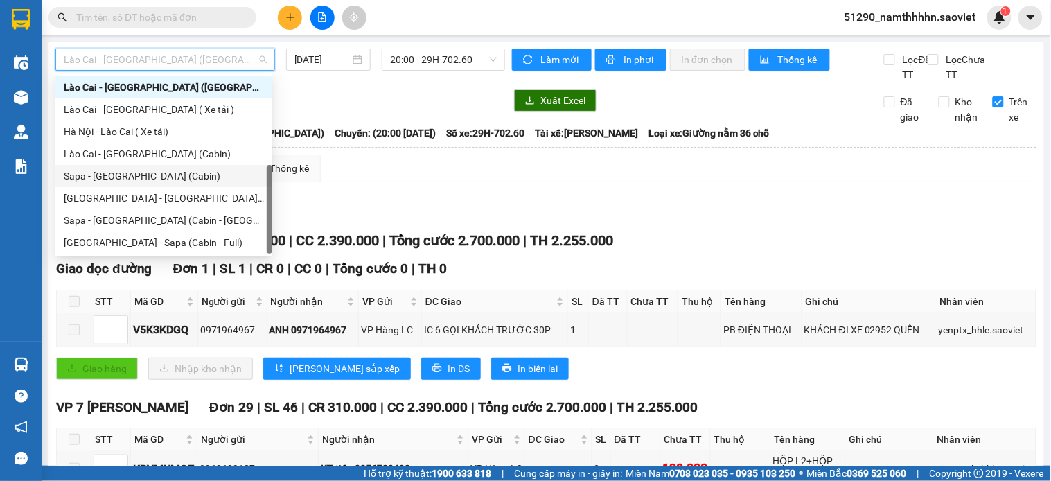
click at [157, 166] on div "Sapa - [GEOGRAPHIC_DATA] (Cabin)" at bounding box center [163, 176] width 217 height 22
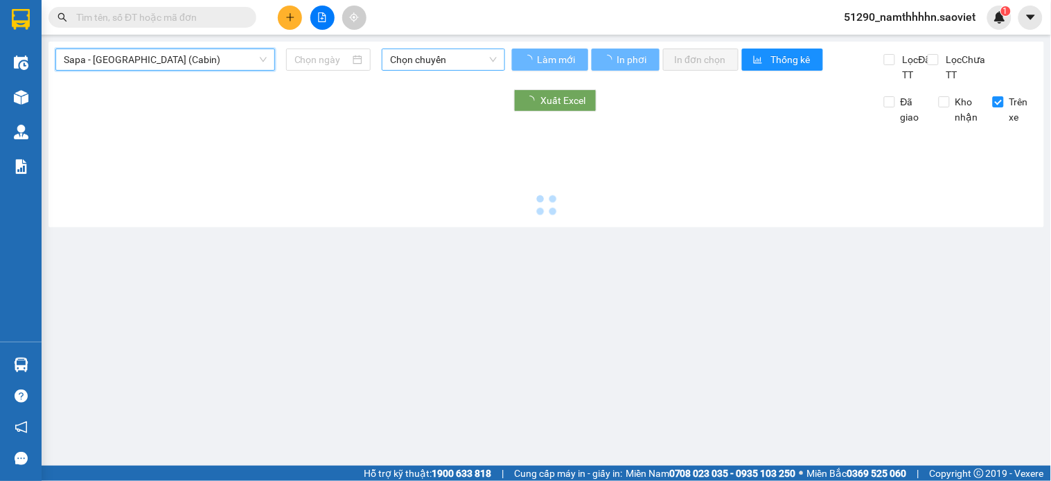
click at [474, 65] on span "Chọn chuyến" at bounding box center [443, 59] width 107 height 21
type input "[DATE]"
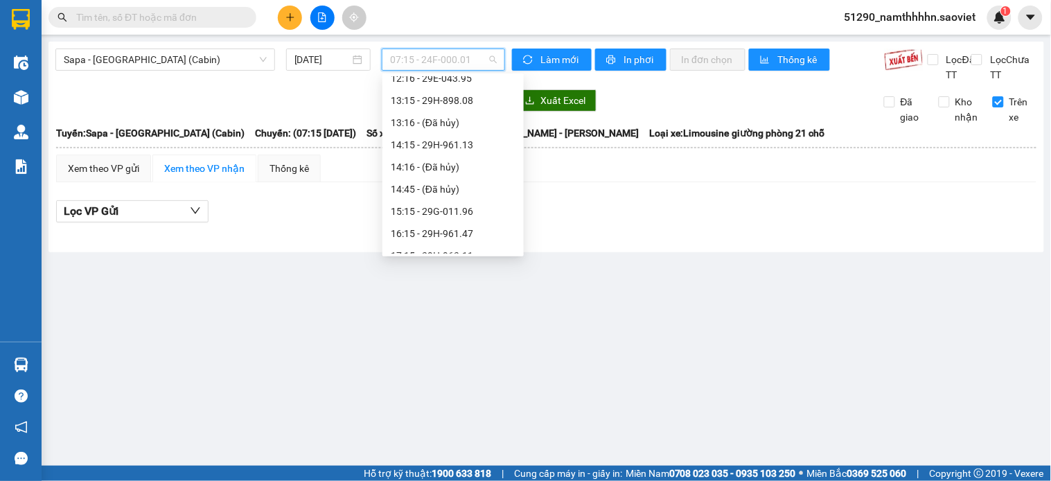
scroll to position [252, 0]
click at [461, 191] on div "15:15 - 29G-011.96" at bounding box center [453, 189] width 125 height 15
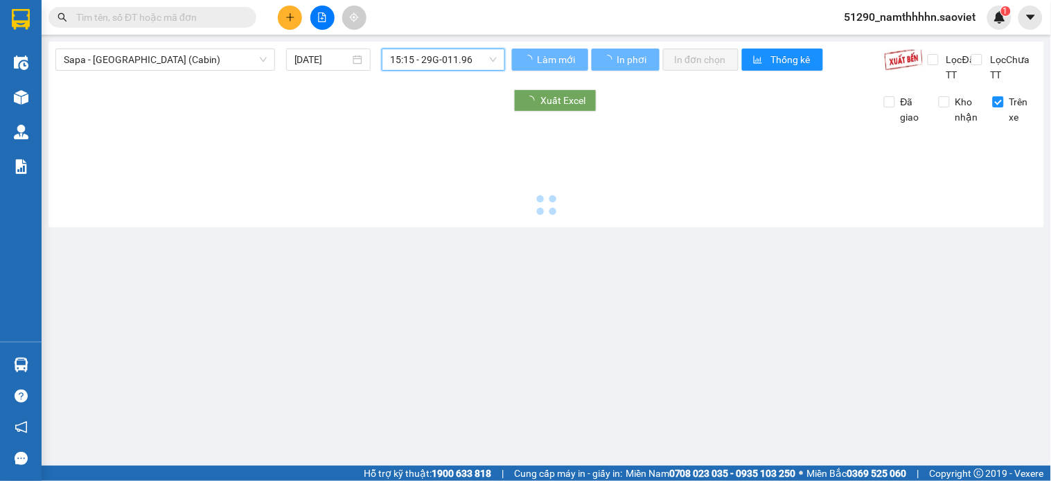
click at [440, 55] on span "15:15 - 29G-011.96" at bounding box center [443, 59] width 107 height 21
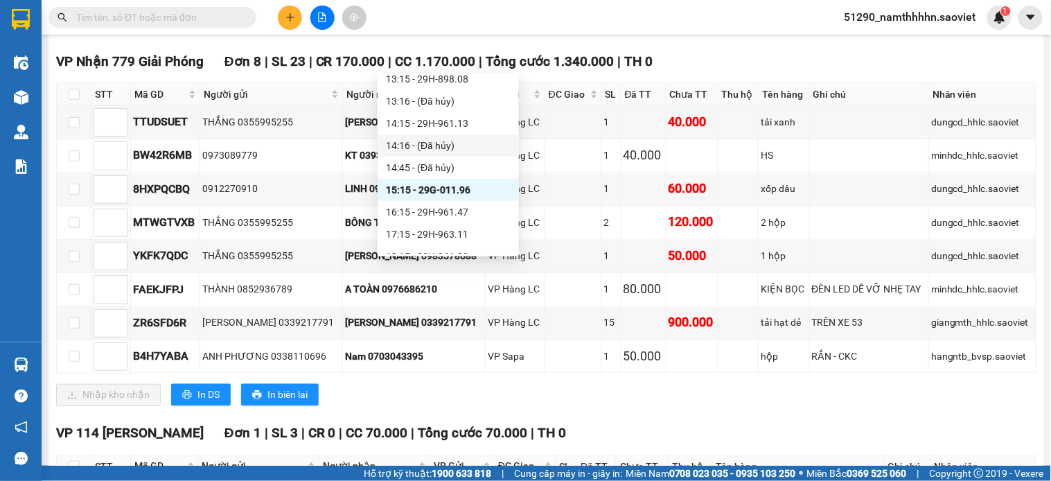
scroll to position [686, 0]
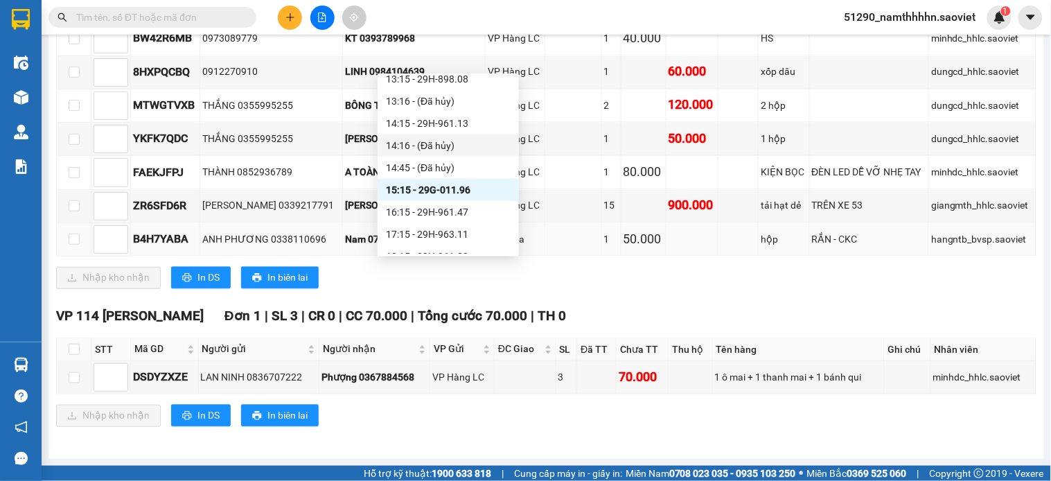
click at [624, 236] on div "50.000" at bounding box center [644, 239] width 40 height 19
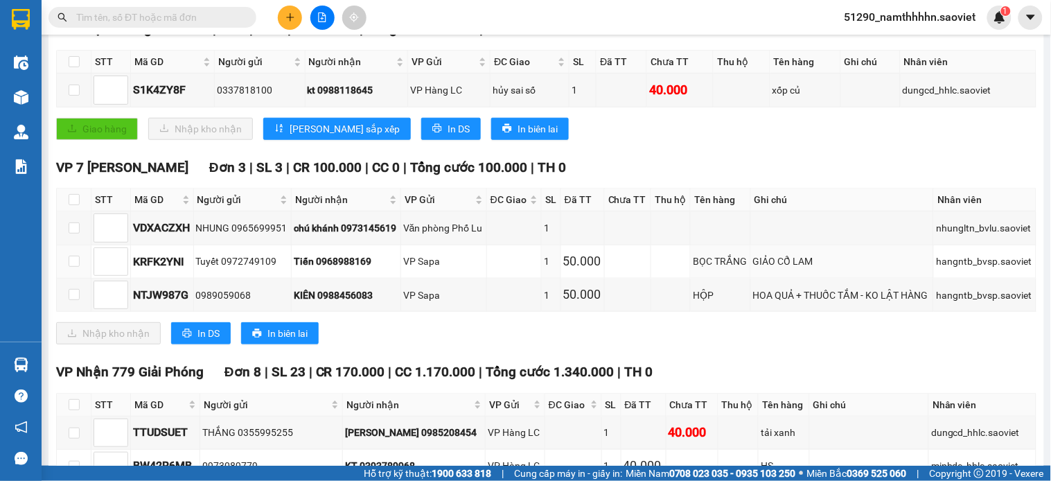
scroll to position [0, 0]
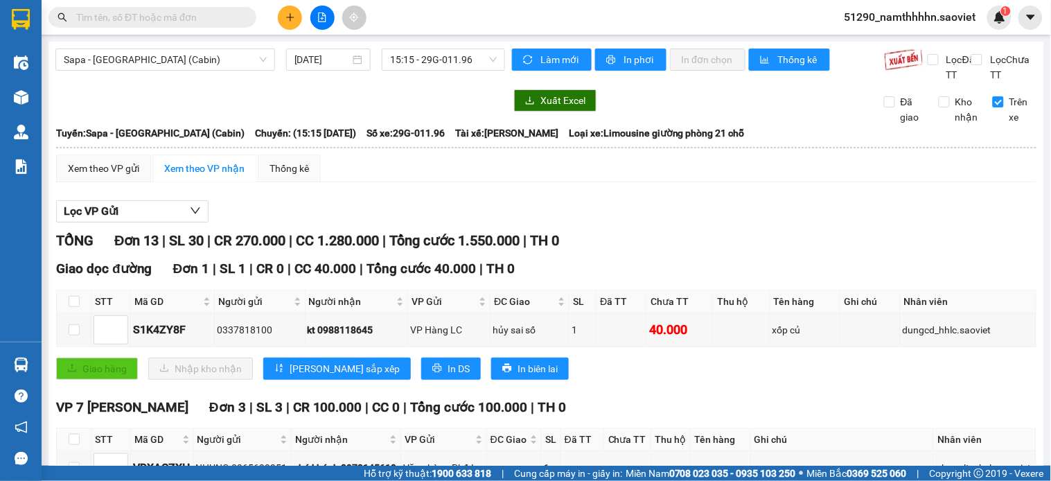
drag, startPoint x: 459, startPoint y: 65, endPoint x: 439, endPoint y: 96, distance: 36.9
click at [455, 67] on span "15:15 - 29G-011.96" at bounding box center [443, 59] width 107 height 21
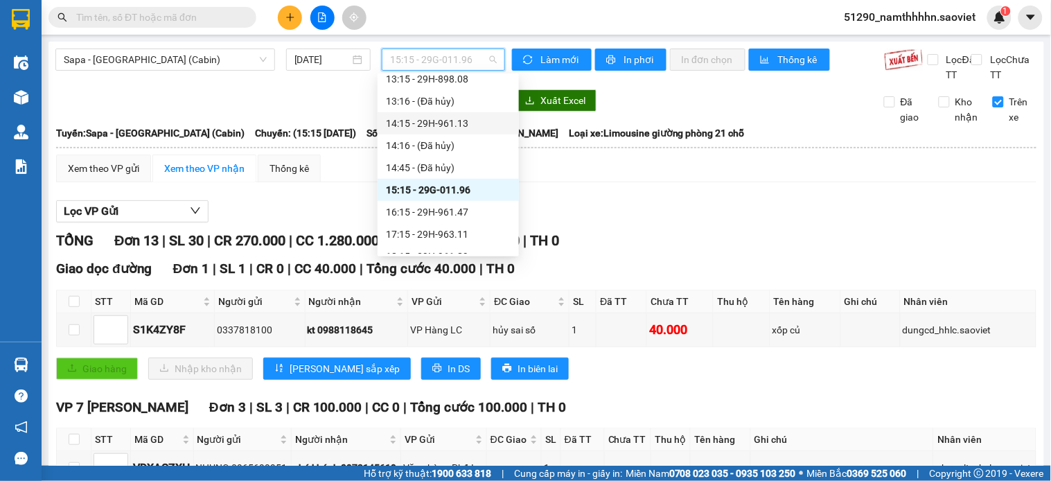
click at [437, 125] on div "14:15 - 29H-961.13" at bounding box center [448, 123] width 125 height 15
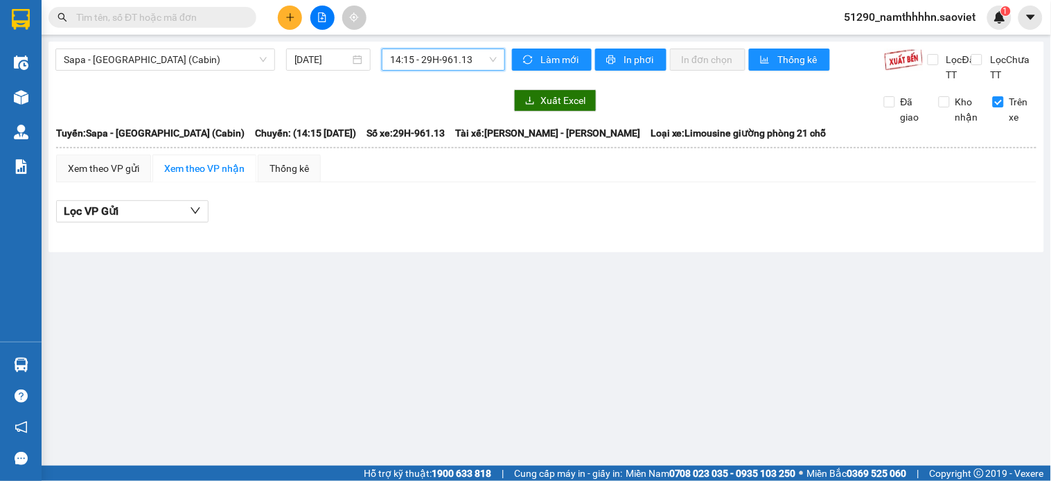
click at [389, 60] on div "14:15 - 29H-961.13" at bounding box center [443, 60] width 123 height 22
click at [987, 120] on div "Trên xe" at bounding box center [1010, 109] width 55 height 30
click at [1002, 107] on input "Trên xe" at bounding box center [998, 101] width 11 height 11
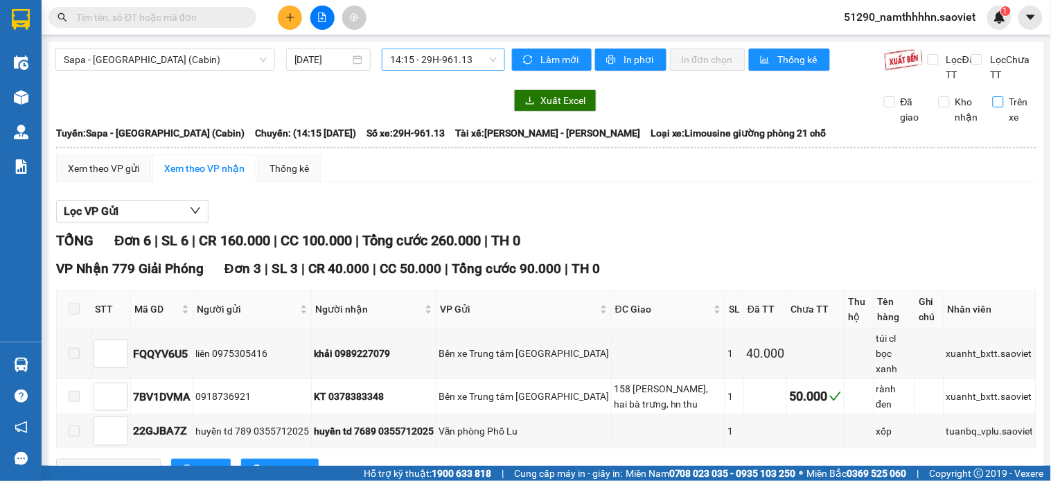
click at [447, 69] on span "14:15 - 29H-961.13" at bounding box center [443, 59] width 107 height 21
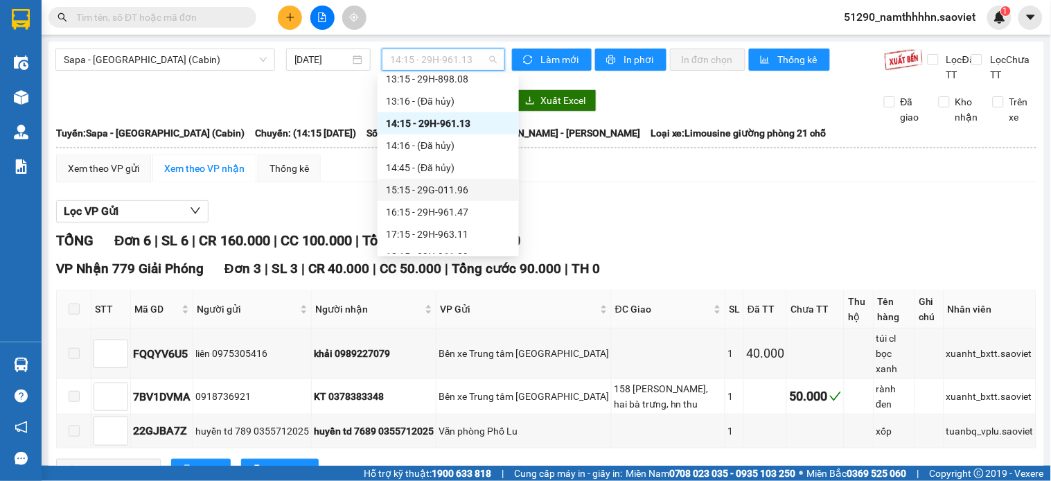
click at [470, 185] on div "15:15 - 29G-011.96" at bounding box center [448, 189] width 125 height 15
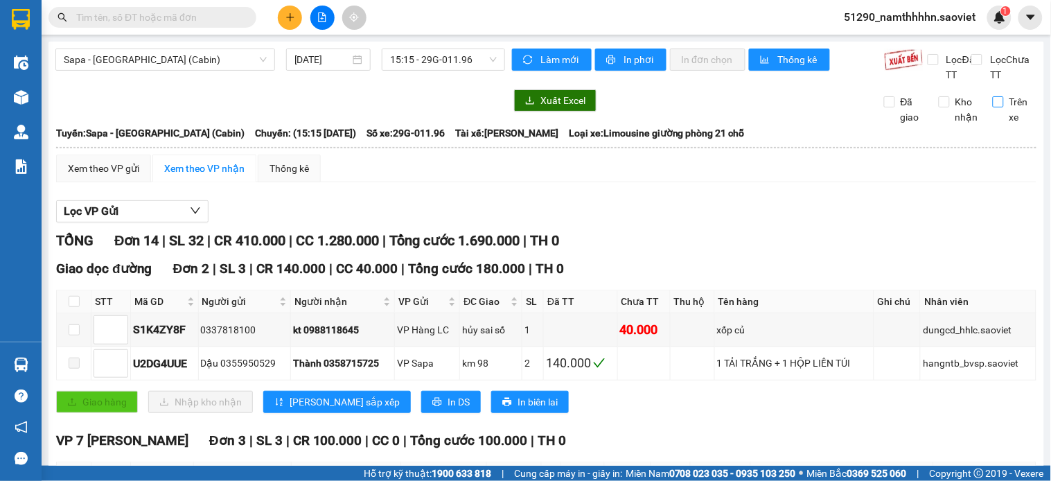
click at [1004, 116] on span "Trên xe" at bounding box center [1020, 109] width 33 height 30
click at [1001, 107] on input "Trên xe" at bounding box center [998, 101] width 11 height 11
checkbox input "true"
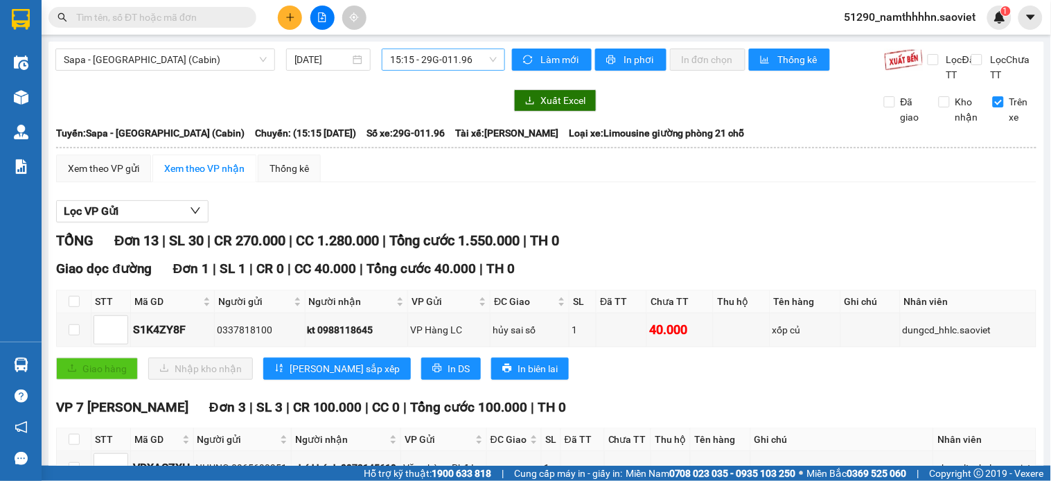
click at [469, 65] on span "15:15 - 29G-011.96" at bounding box center [443, 59] width 107 height 21
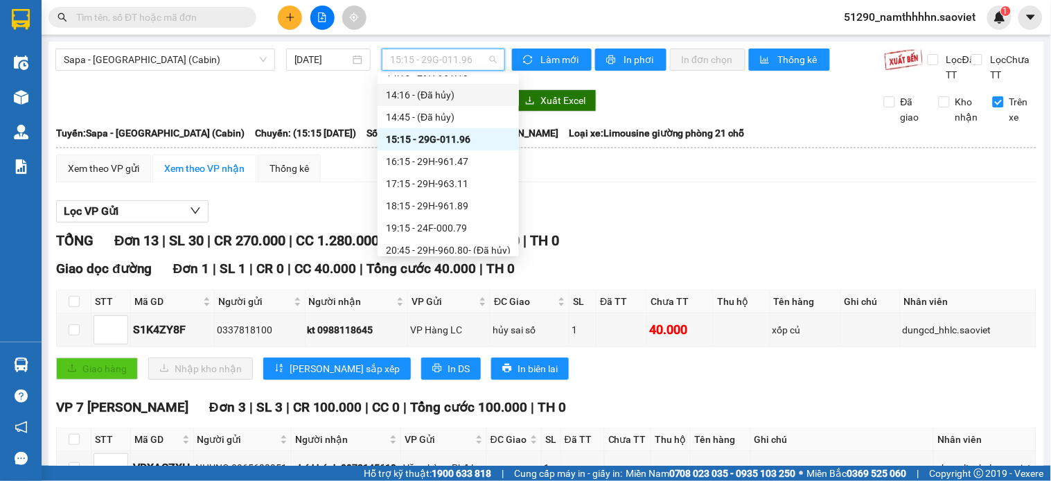
scroll to position [329, 0]
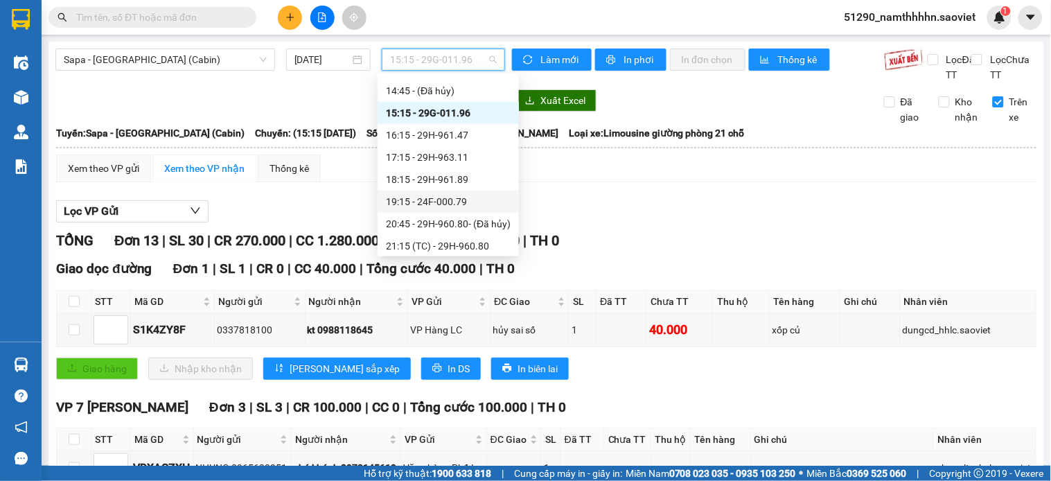
click at [481, 199] on div "19:15 - 24F-000.79" at bounding box center [448, 201] width 125 height 15
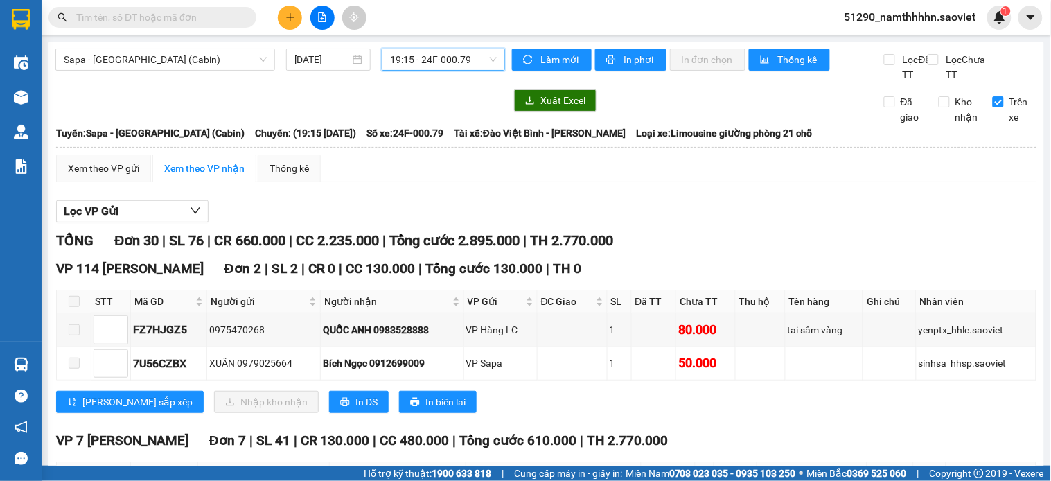
click at [486, 182] on div "Xem theo VP gửi Xem theo VP nhận Thống kê" at bounding box center [546, 169] width 980 height 28
drag, startPoint x: 179, startPoint y: 46, endPoint x: 179, endPoint y: 59, distance: 12.5
click at [179, 59] on span "Sapa - [GEOGRAPHIC_DATA] (Cabin)" at bounding box center [165, 59] width 203 height 21
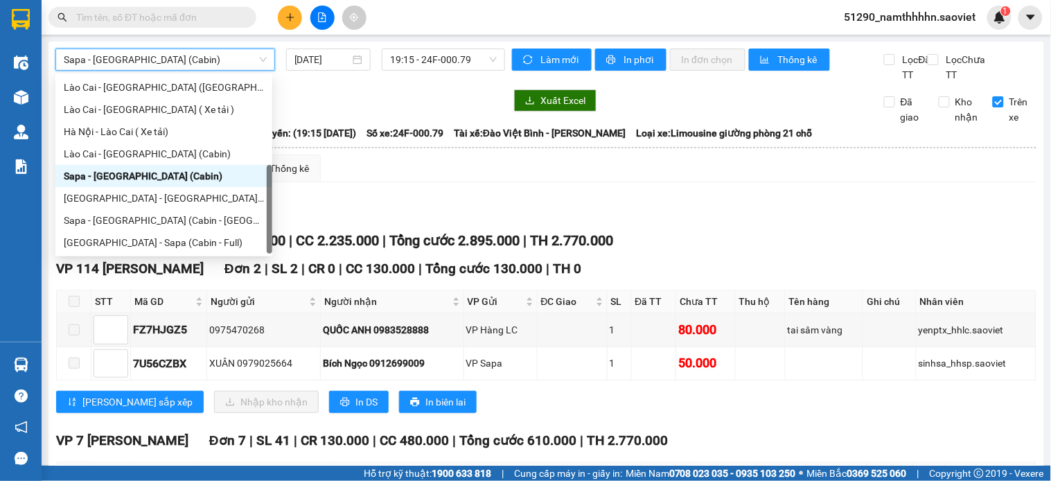
click at [179, 59] on span "Sapa - [GEOGRAPHIC_DATA] (Cabin)" at bounding box center [165, 59] width 203 height 21
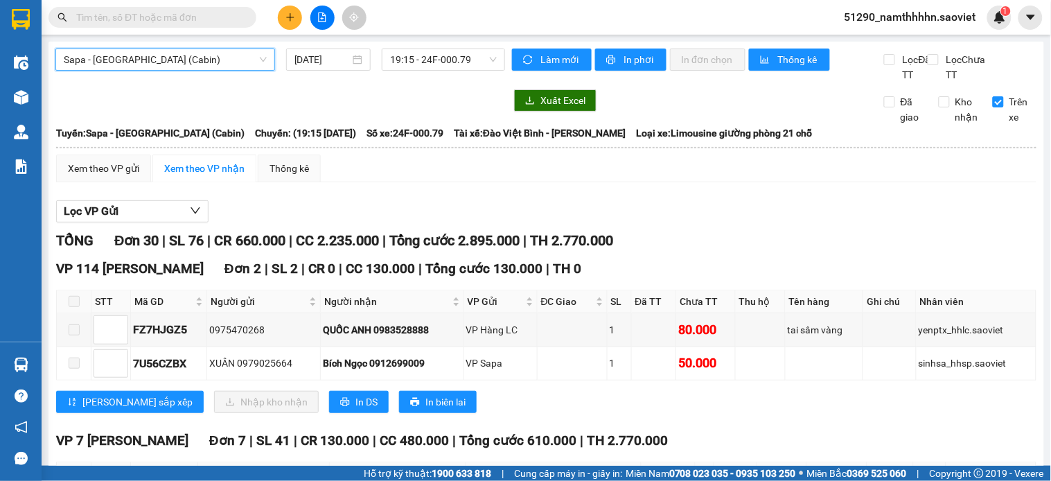
click at [134, 64] on span "Sapa - [GEOGRAPHIC_DATA] (Cabin)" at bounding box center [165, 59] width 203 height 21
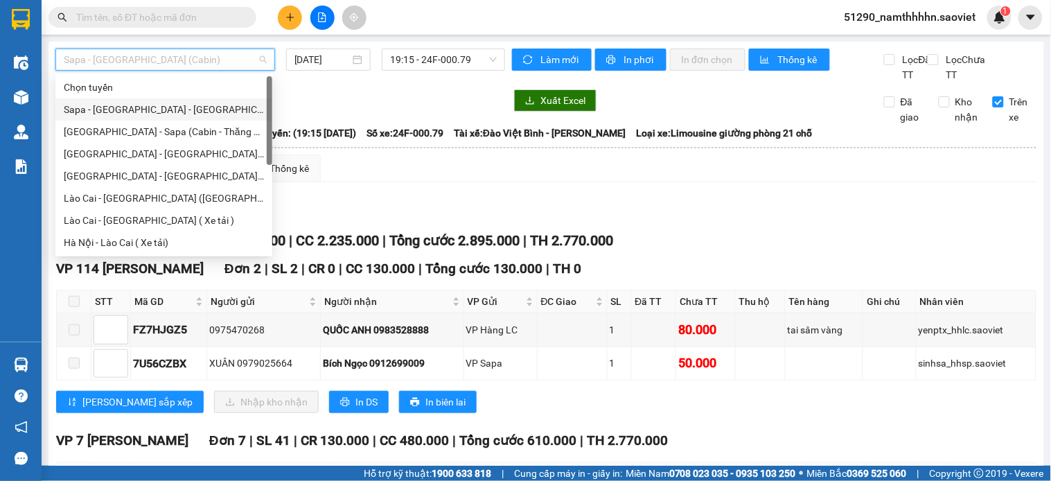
click at [170, 118] on div "Sapa - [GEOGRAPHIC_DATA] - [GEOGRAPHIC_DATA] ([GEOGRAPHIC_DATA])" at bounding box center [163, 109] width 217 height 22
type input "[DATE]"
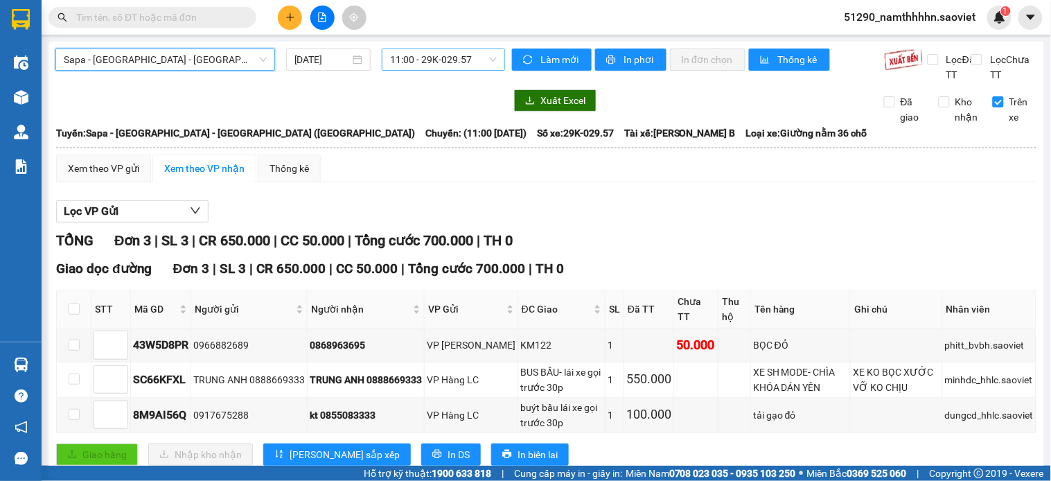
click at [439, 53] on span "11:00 - 29K-029.57" at bounding box center [443, 59] width 107 height 21
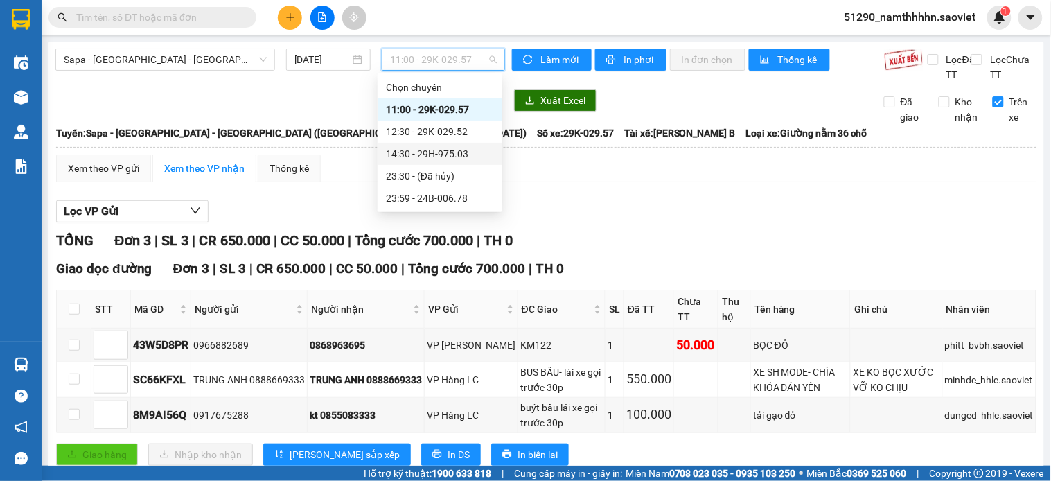
click at [452, 155] on div "14:30 - 29H-975.03" at bounding box center [440, 153] width 108 height 15
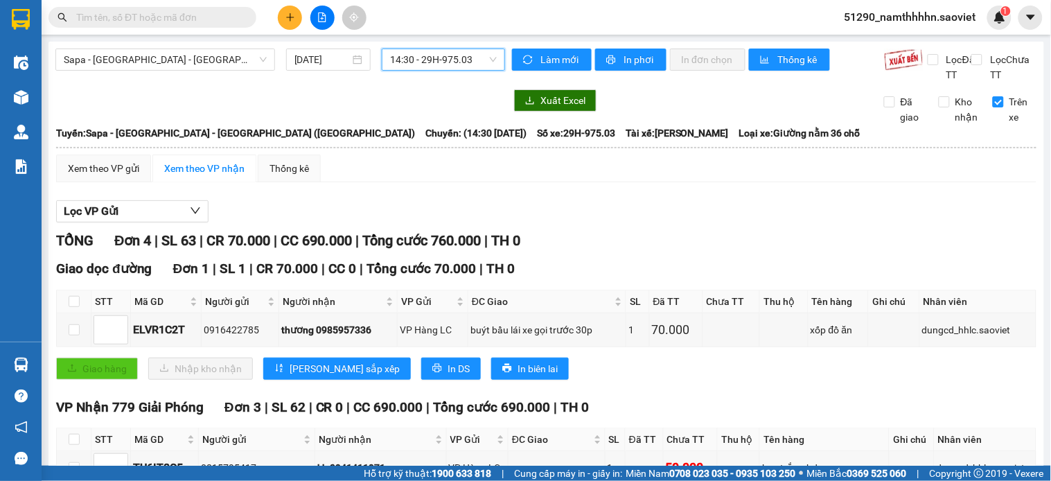
click at [732, 201] on div "Xem theo VP gửi Xem theo VP nhận Thống kê Lọc VP Gửi TỔNG Đơn 4 | SL 63 | CR 7…" at bounding box center [546, 378] width 980 height 447
click at [187, 8] on span at bounding box center [153, 17] width 208 height 21
click at [183, 14] on input "text" at bounding box center [158, 17] width 164 height 15
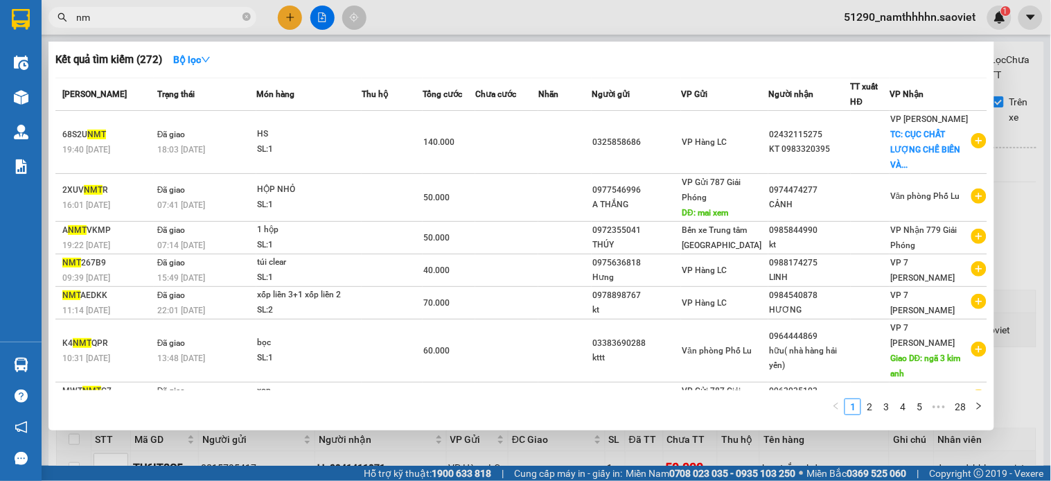
type input "n"
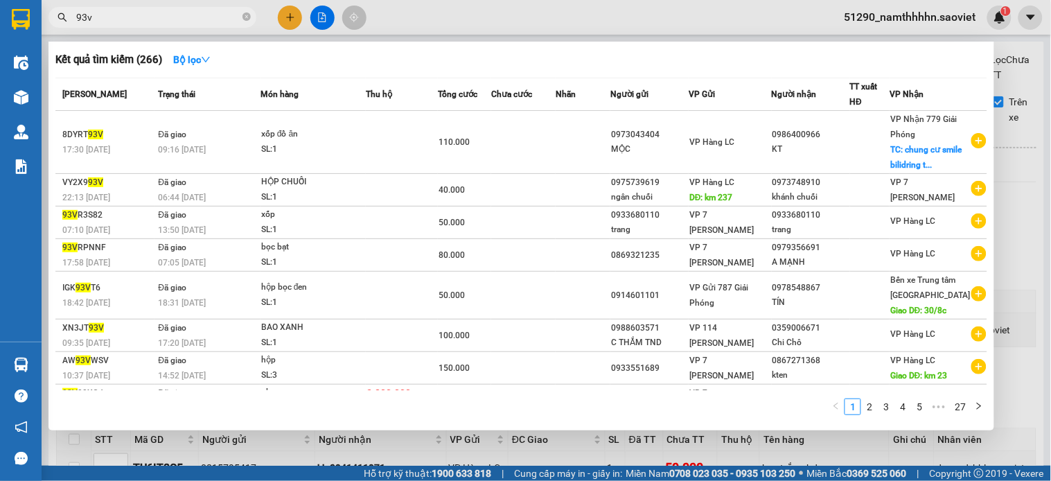
type input "93v"
